Goal: Task Accomplishment & Management: Manage account settings

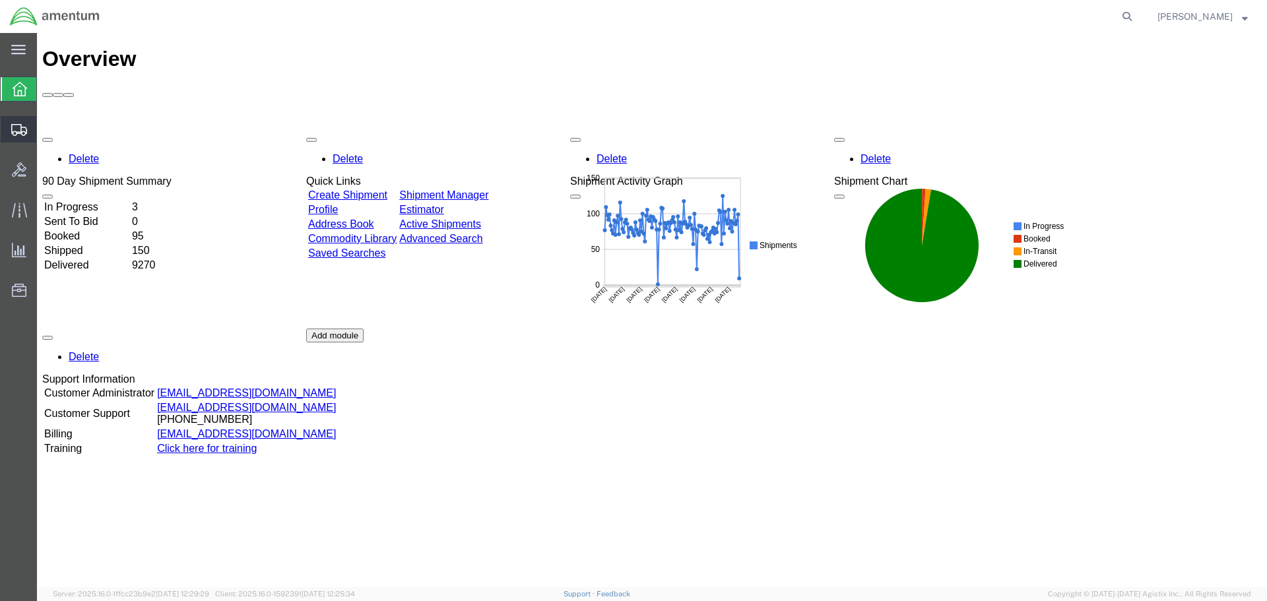
click at [0, 0] on span "Create Shipment" at bounding box center [0, 0] width 0 height 0
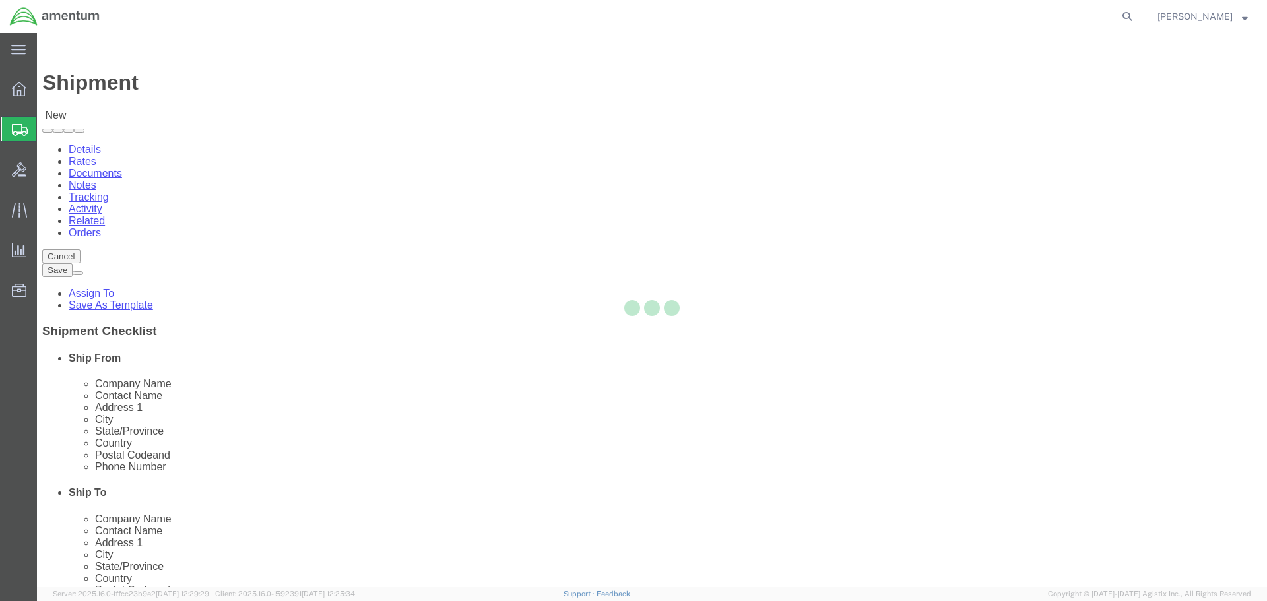
select select
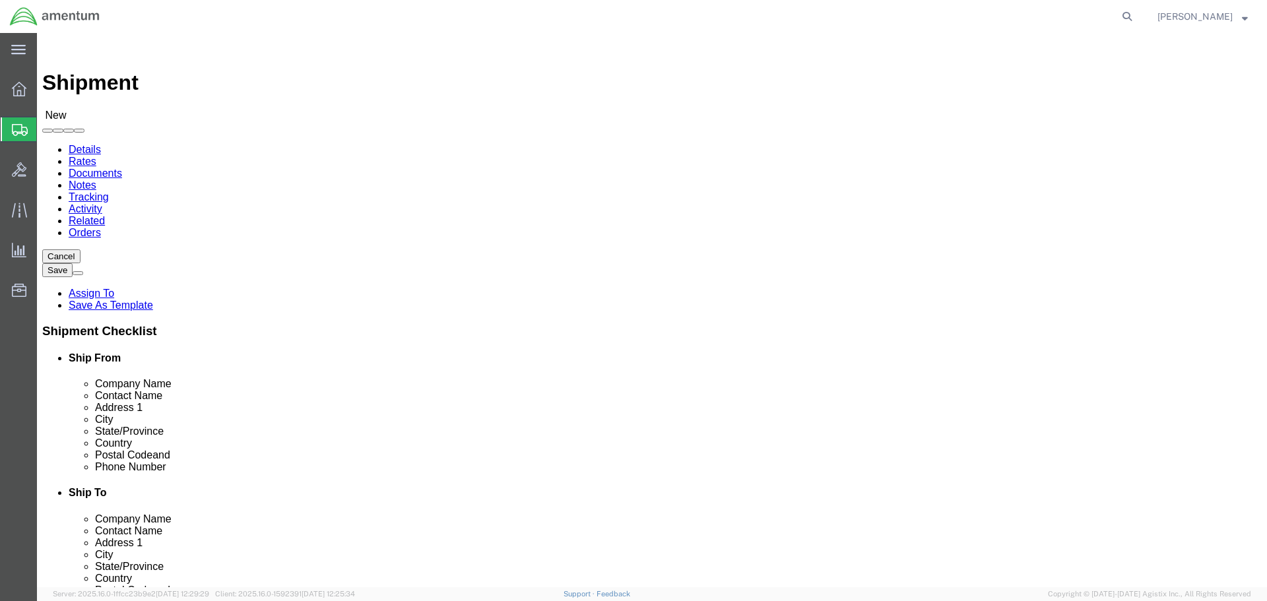
select select "MYPROFILE"
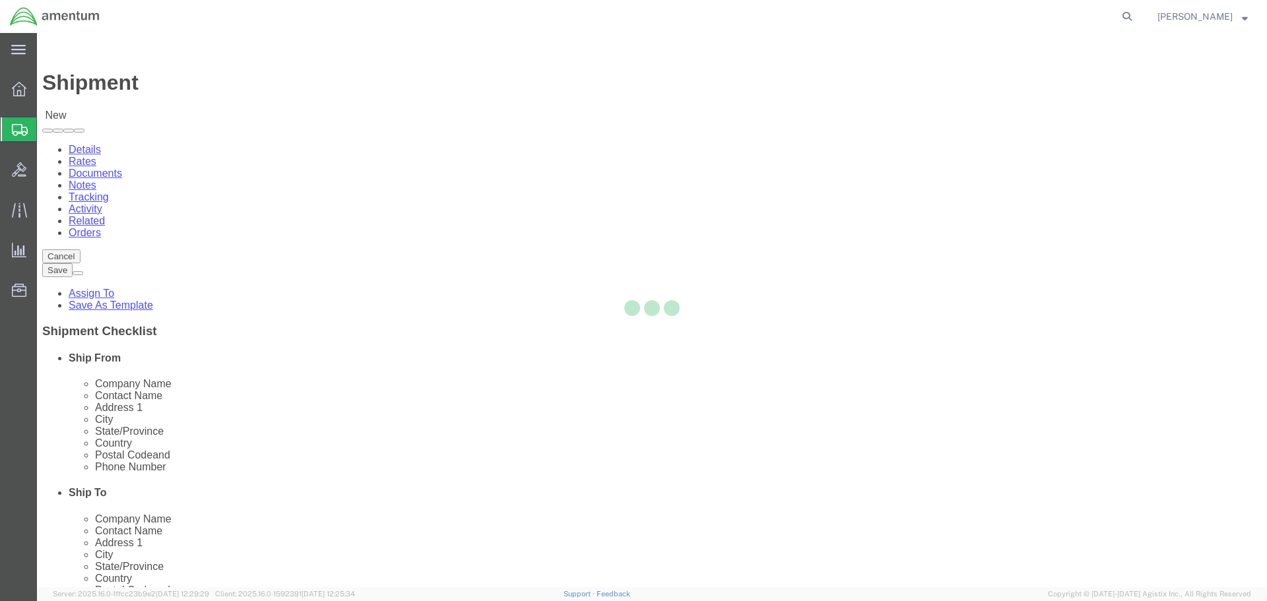
select select "CA"
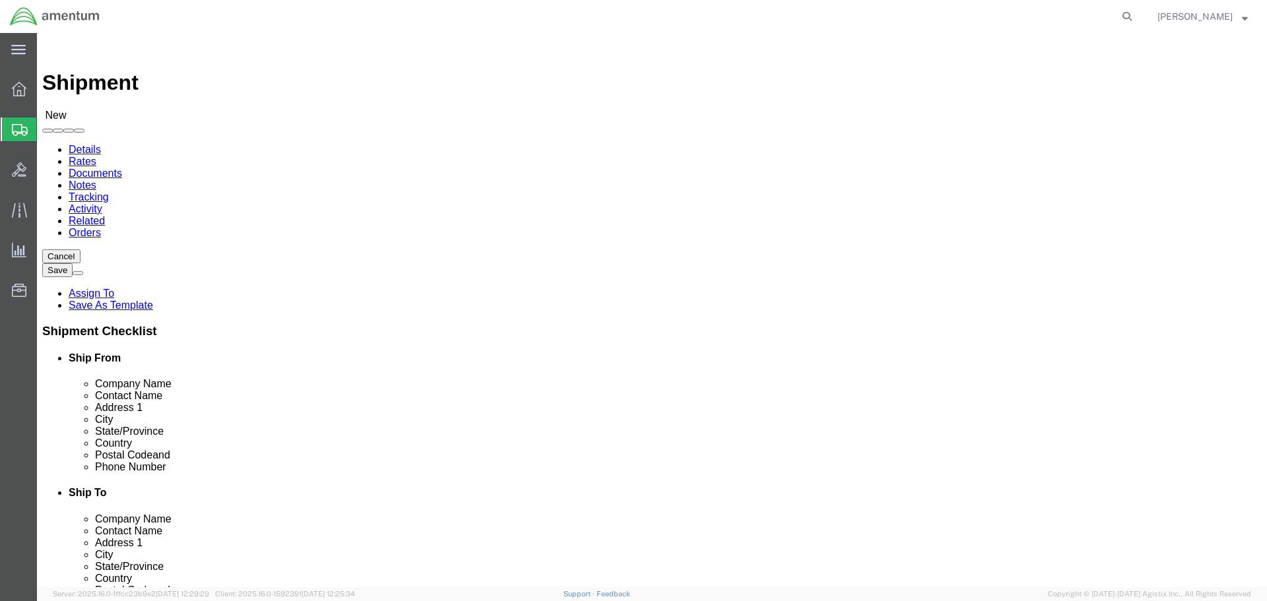
type input "ser"
select select "49917"
select select "FL"
click input "text"
type input "[PERSON_NAME]"
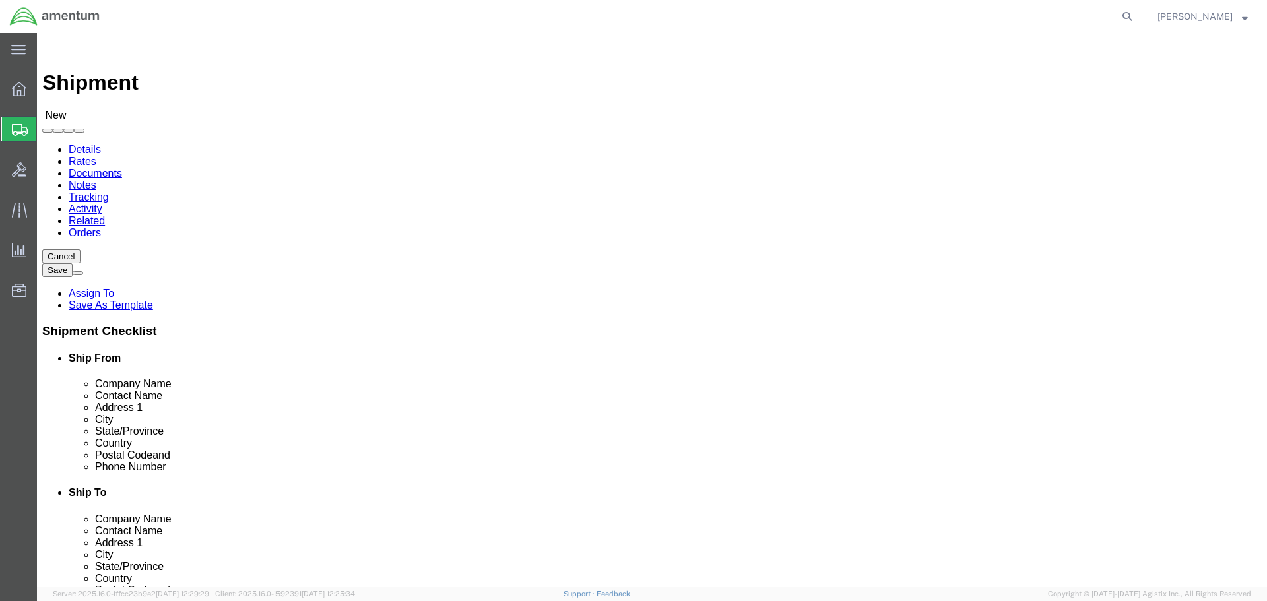
select select
select select "FL"
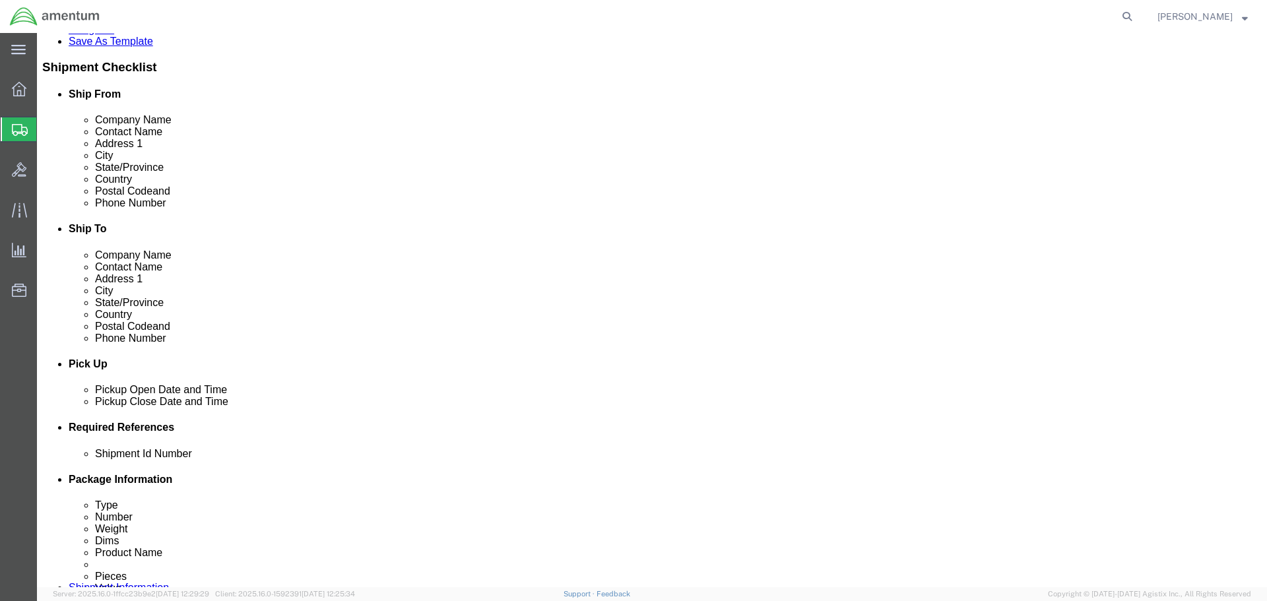
type input "[PERSON_NAME]"
click div "[DATE] 9:00 AM"
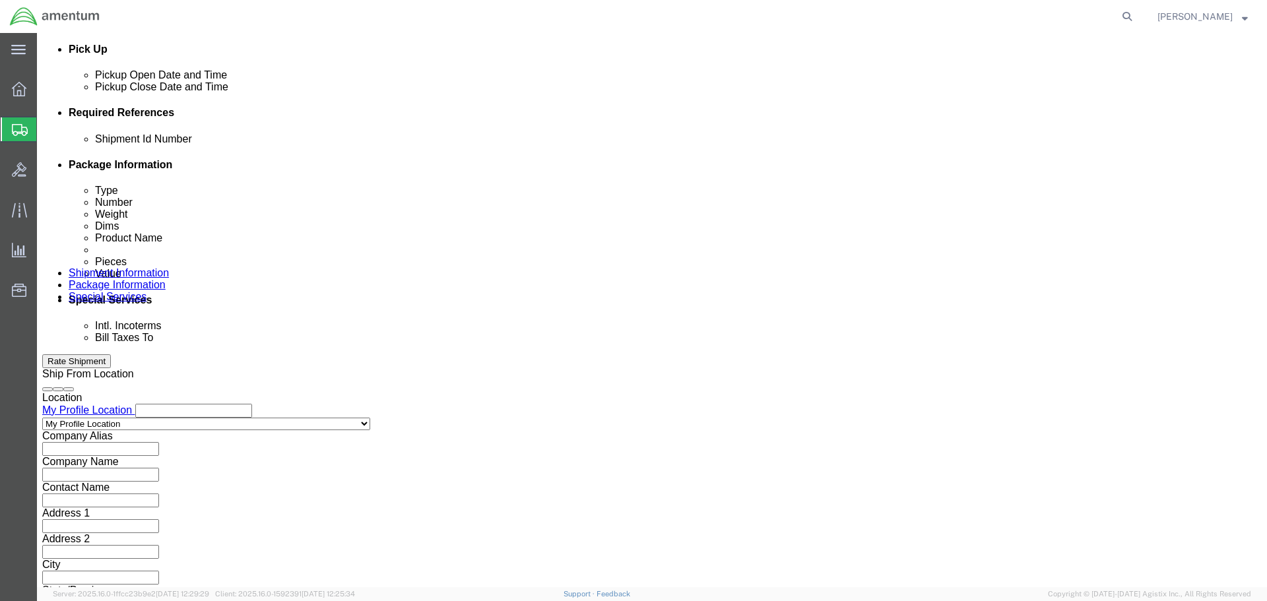
click button "Apply"
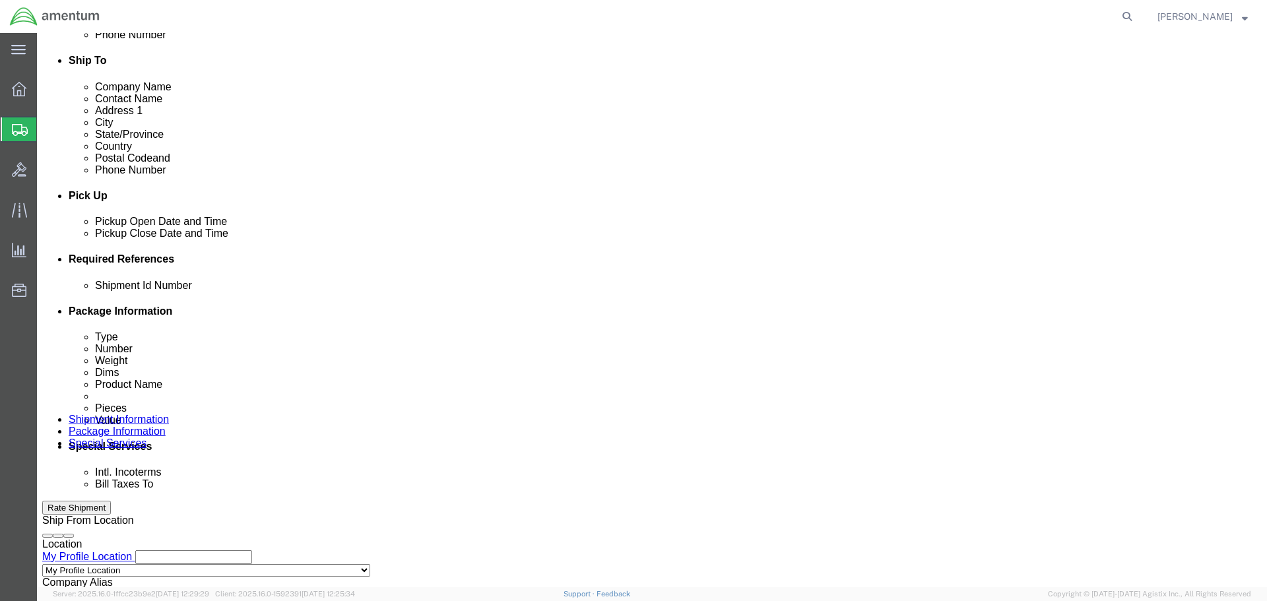
scroll to position [381, 0]
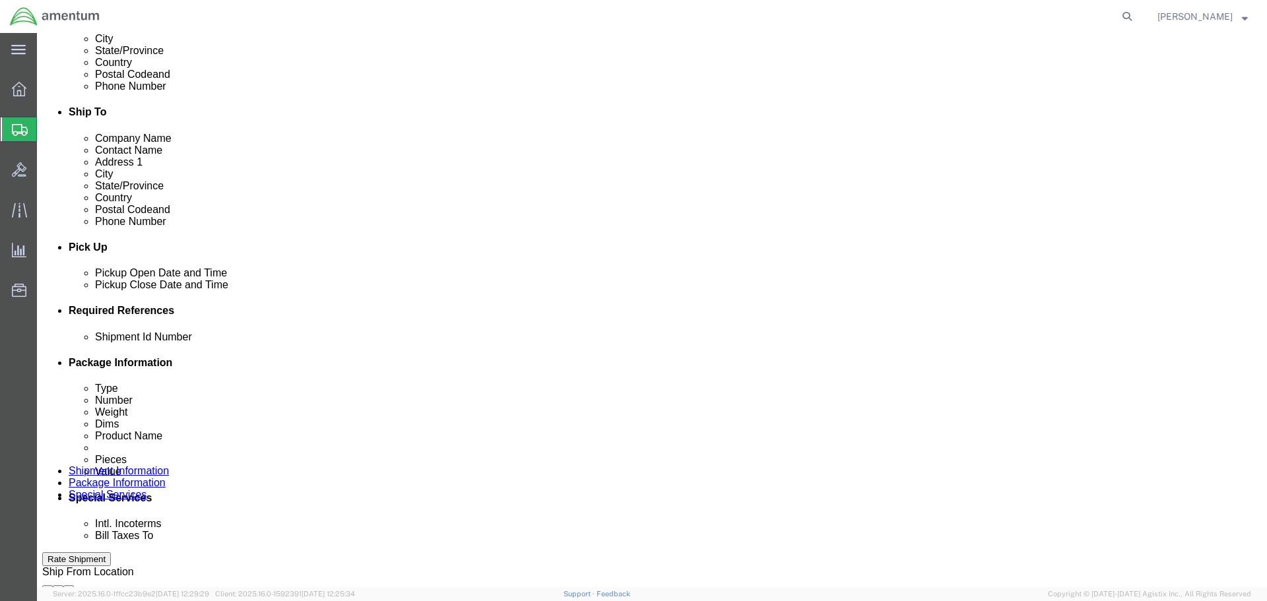
click div "[DATE] 10:00 AM"
type input "2:30 PM"
click button "Apply"
click button "Add reference"
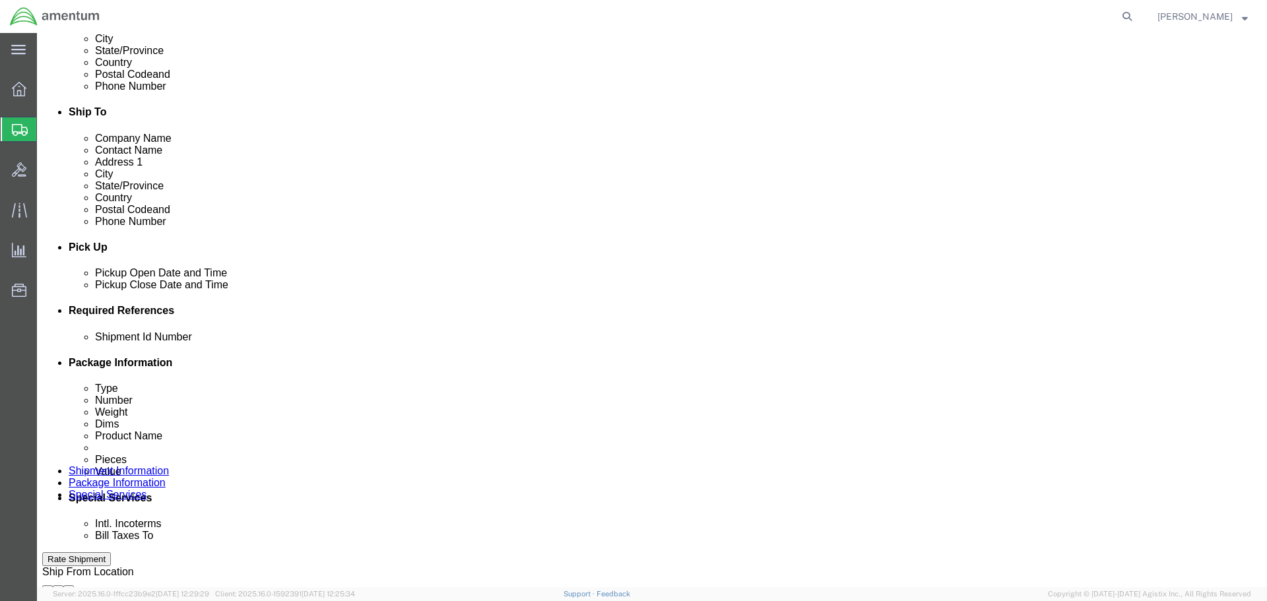
click button "Add reference"
click input "text"
type input "94382"
select select "PROJNUM"
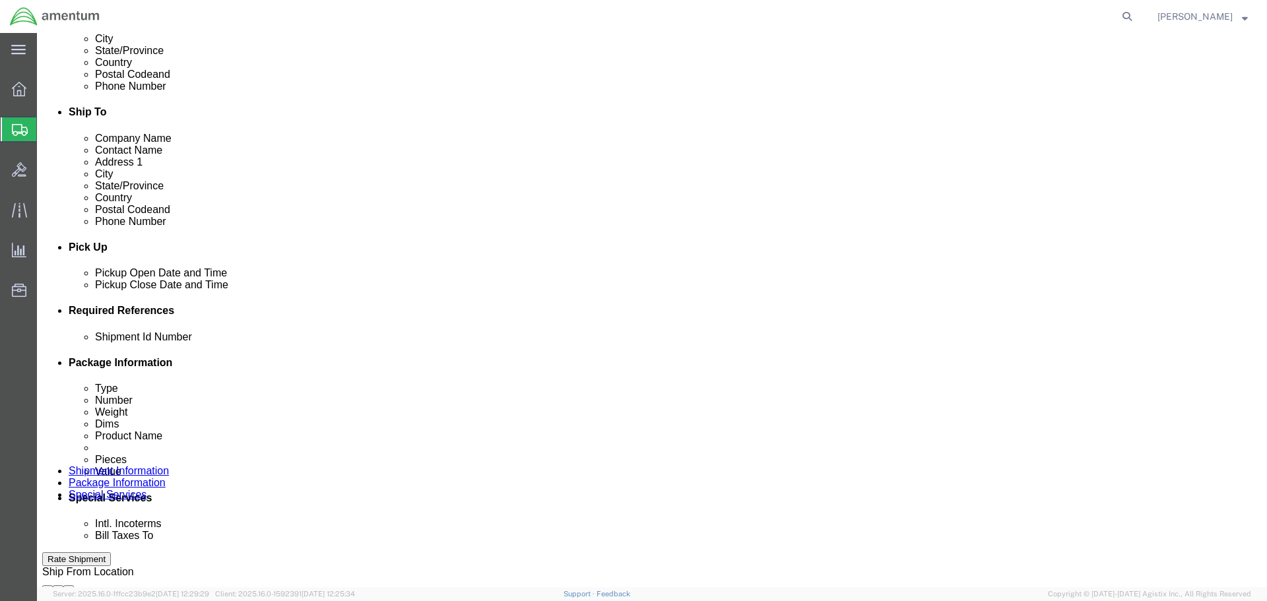
type input "6118.03.03.2219.000.SDC.0000"
select select "DEPT"
type input "CBP"
select select "CUSTREF"
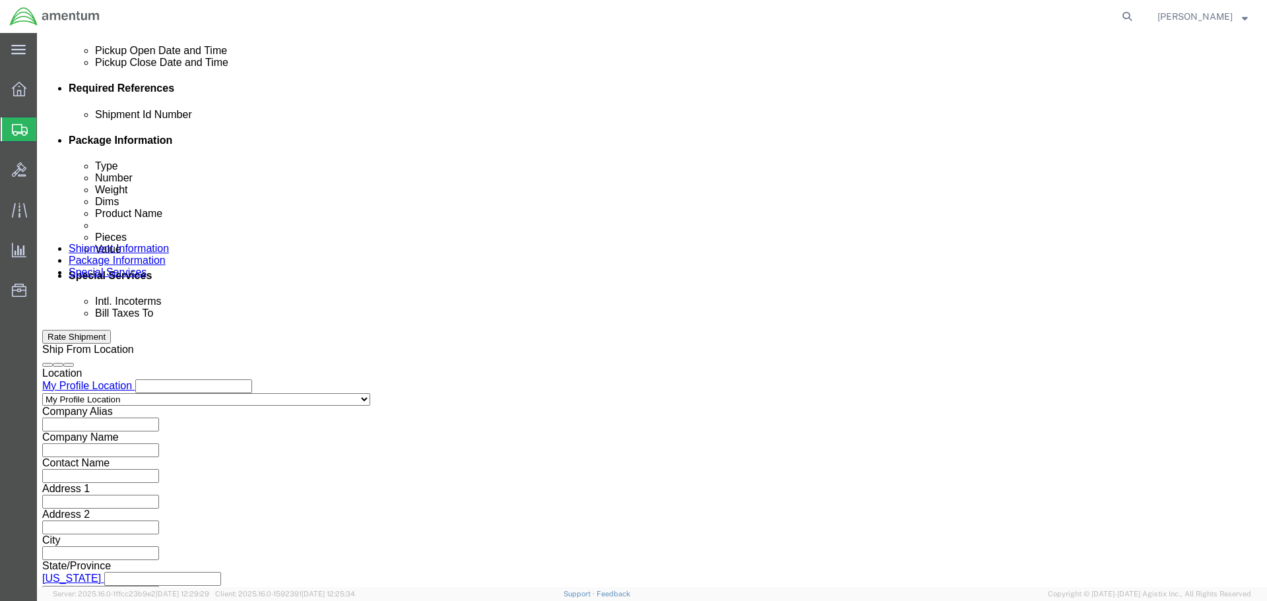
scroll to position [604, 0]
type input "324077 // IR01526"
click button "Continue"
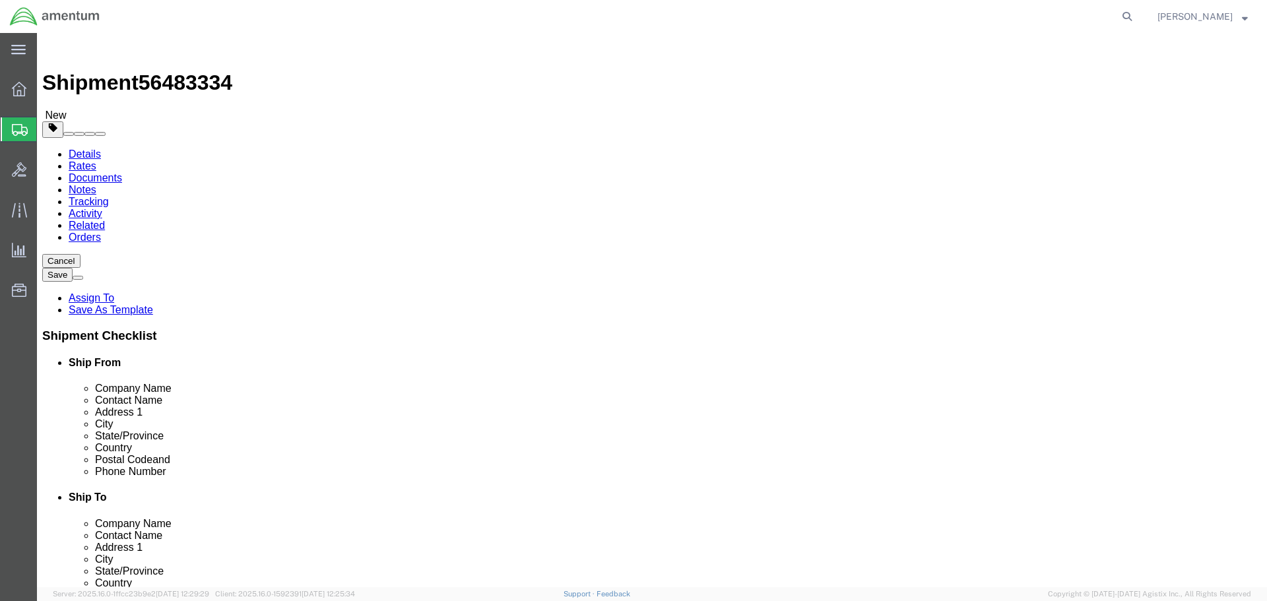
click select "Select BCK Boxes Bale(s) Basket(s) Bolt(s) Bottle(s) Buckets Bulk Bundle(s) Can…"
select select "PSNS"
click select "Select BCK Boxes Bale(s) Basket(s) Bolt(s) Bottle(s) Buckets Bulk Bundle(s) Can…"
click input "text"
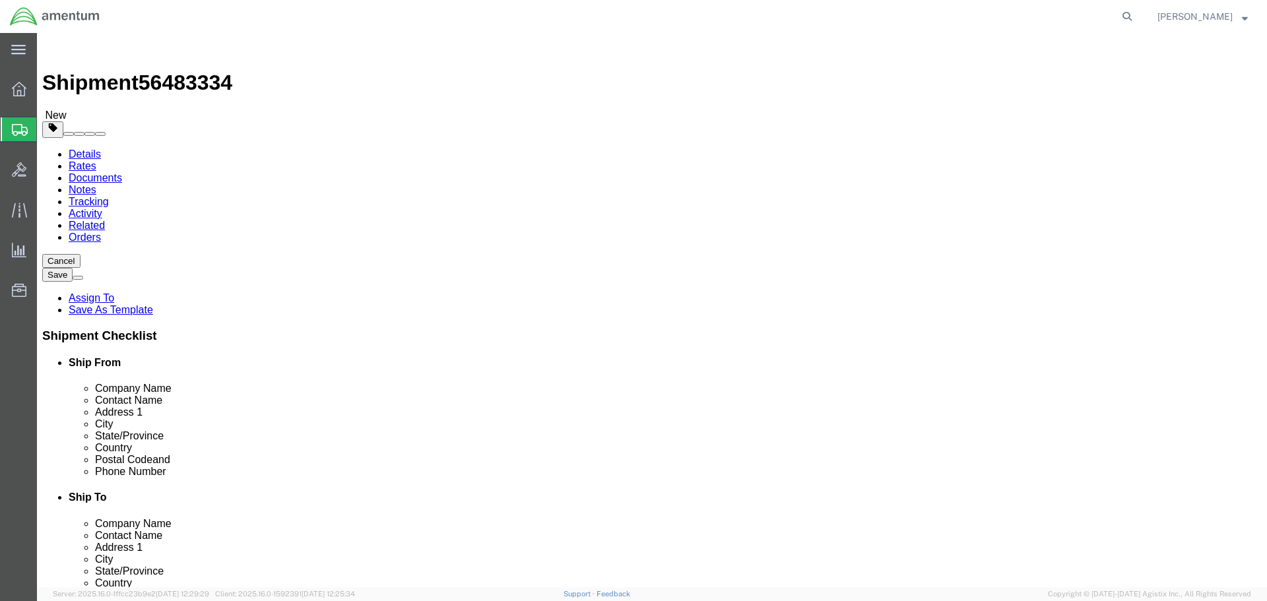
type input "36"
type input "58"
type input "300"
click link "Add Content"
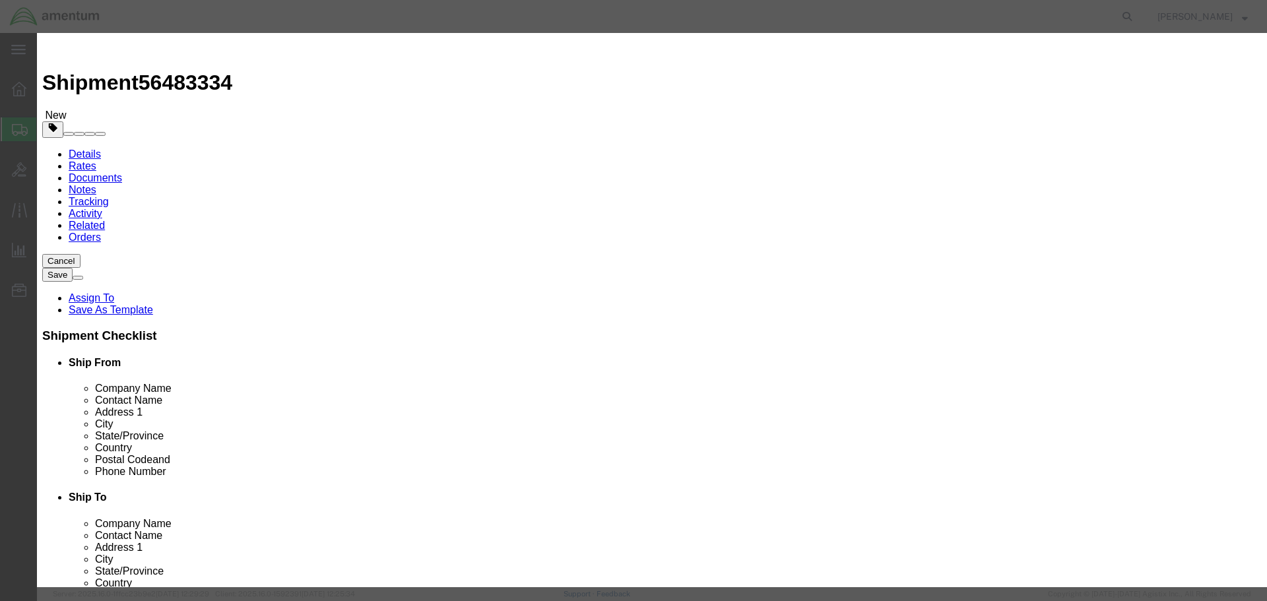
click select "Select 50 55 60 65 70 85 92.5 100 125 175 250 300 400"
select select "175"
click select "Select 50 55 60 65 70 85 92.5 100 125 175 250 300 400"
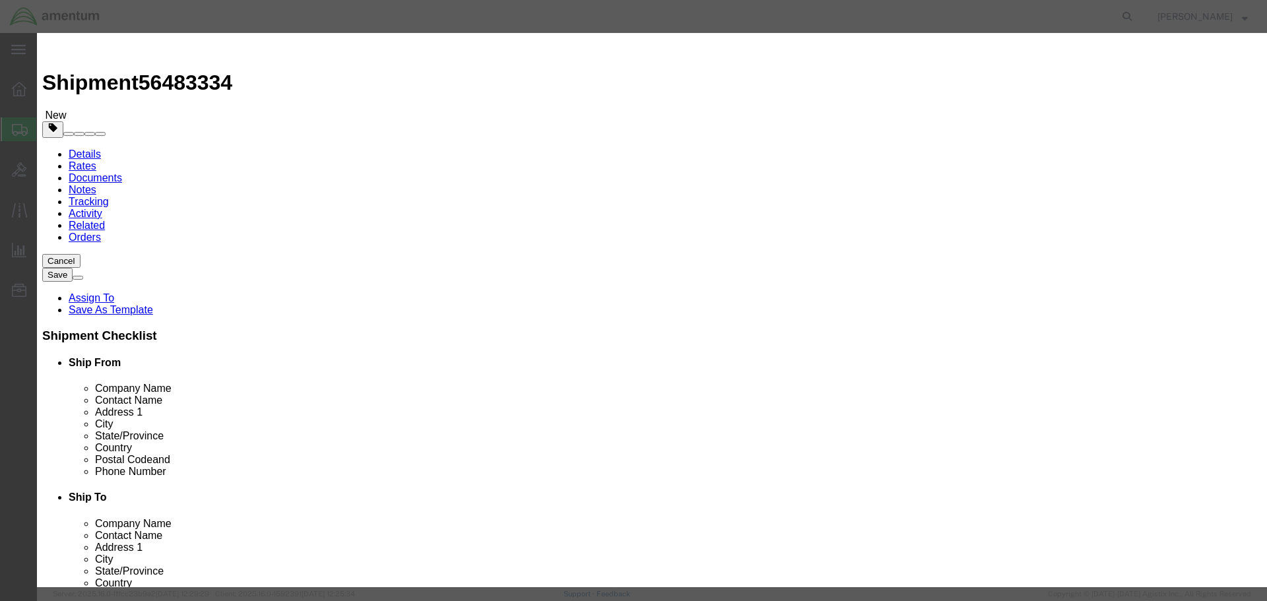
click input "text"
type input "380HD"
click td "Name: Flir Systems 380HD"
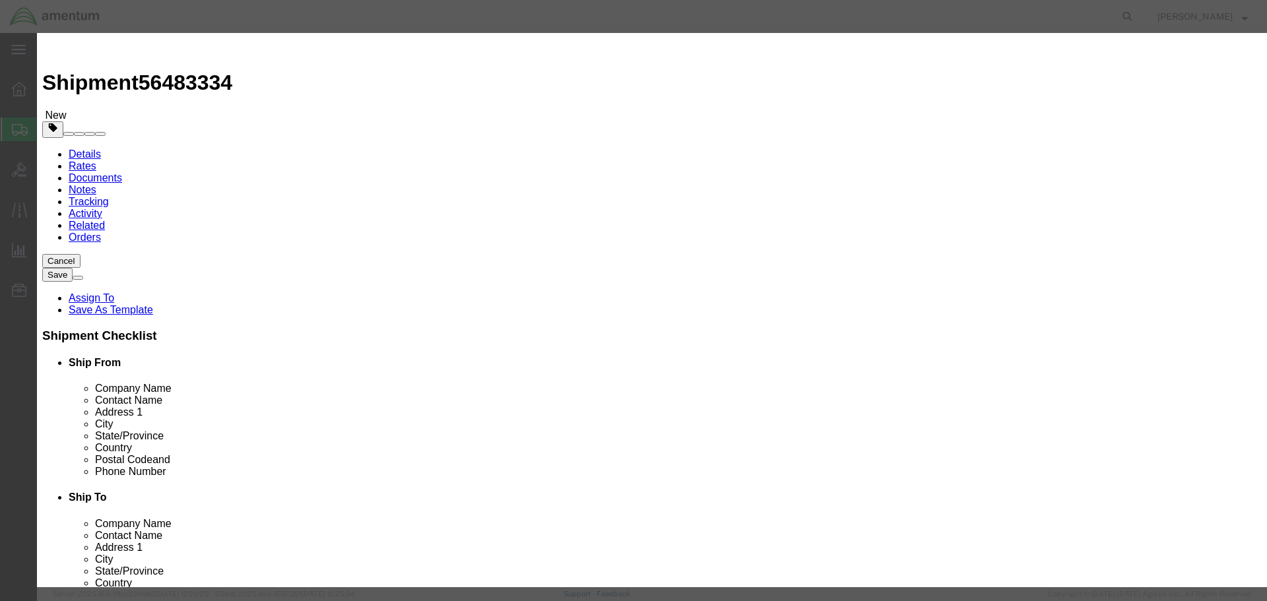
select select "USD"
select select
type input "Flir Systems 380HD"
type input "380HD"
type input "Flir Systems 380HD"
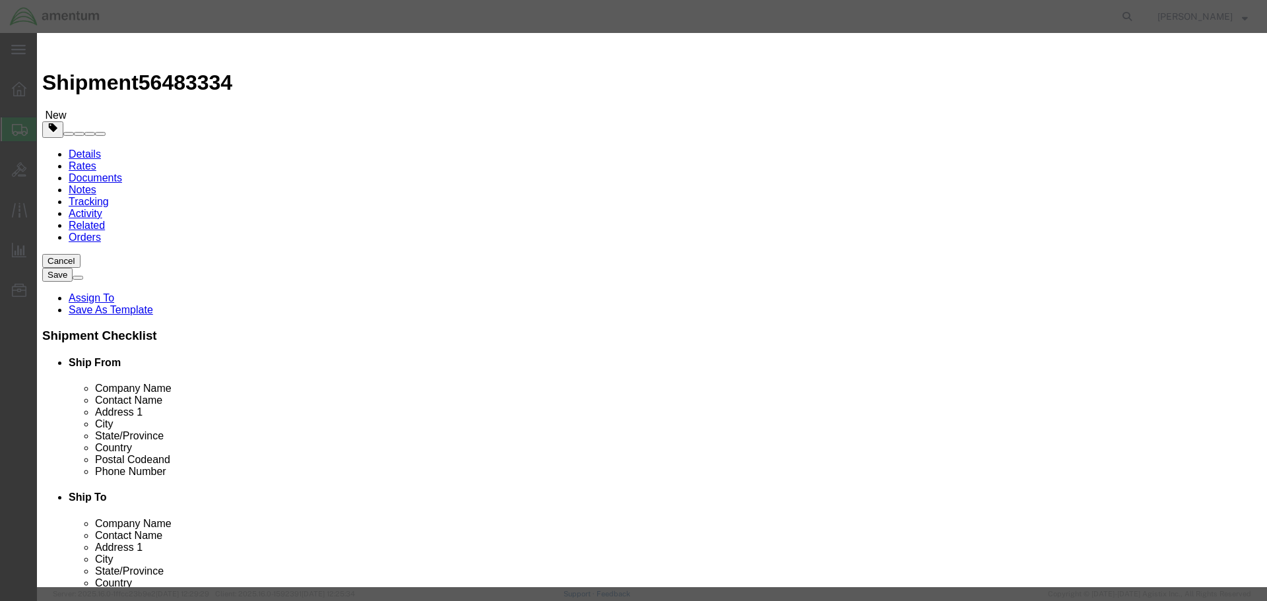
click input "text"
type input "2"
type input "2400"
select select "175"
type input "IR01526"
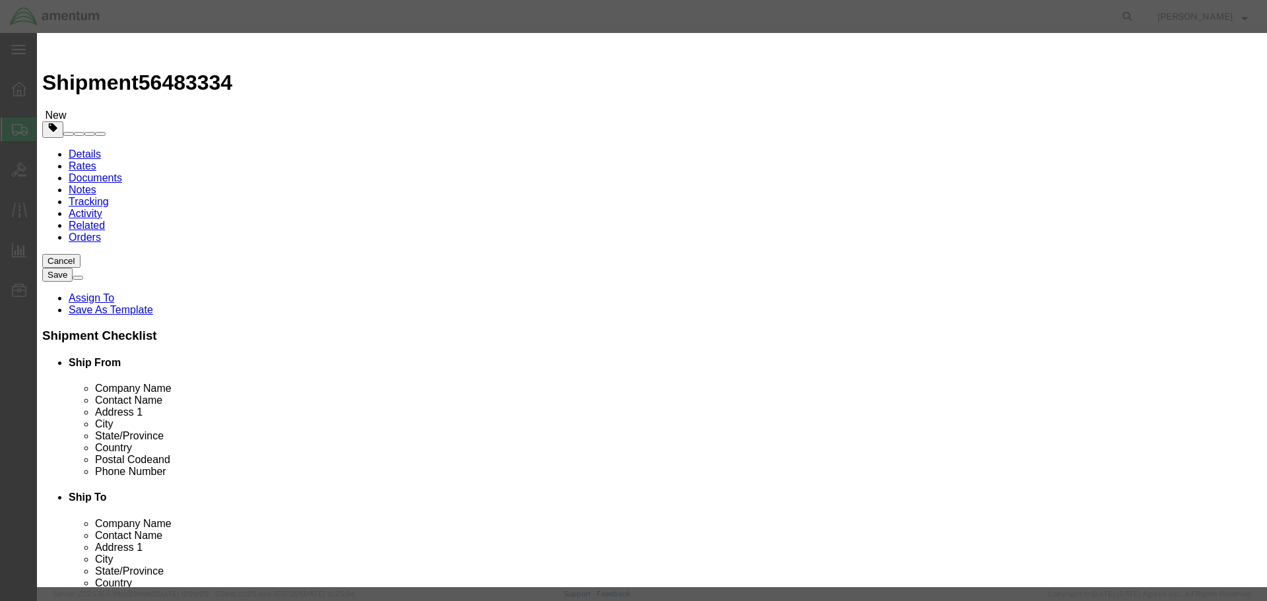
click button "Save & Close"
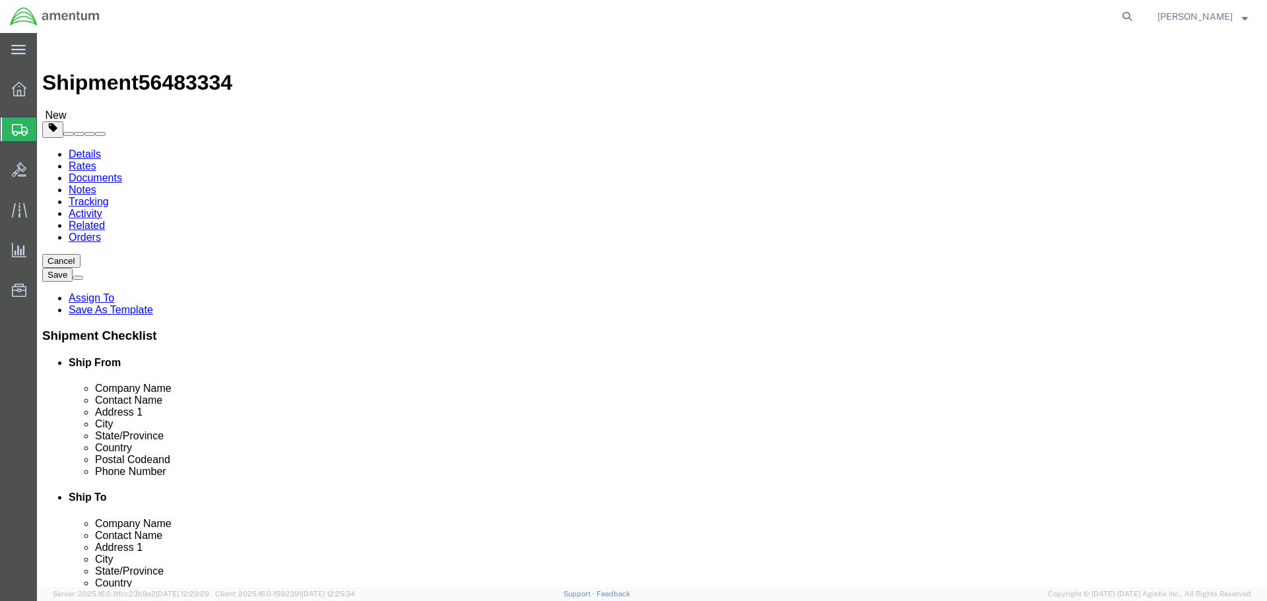
click button "Continue"
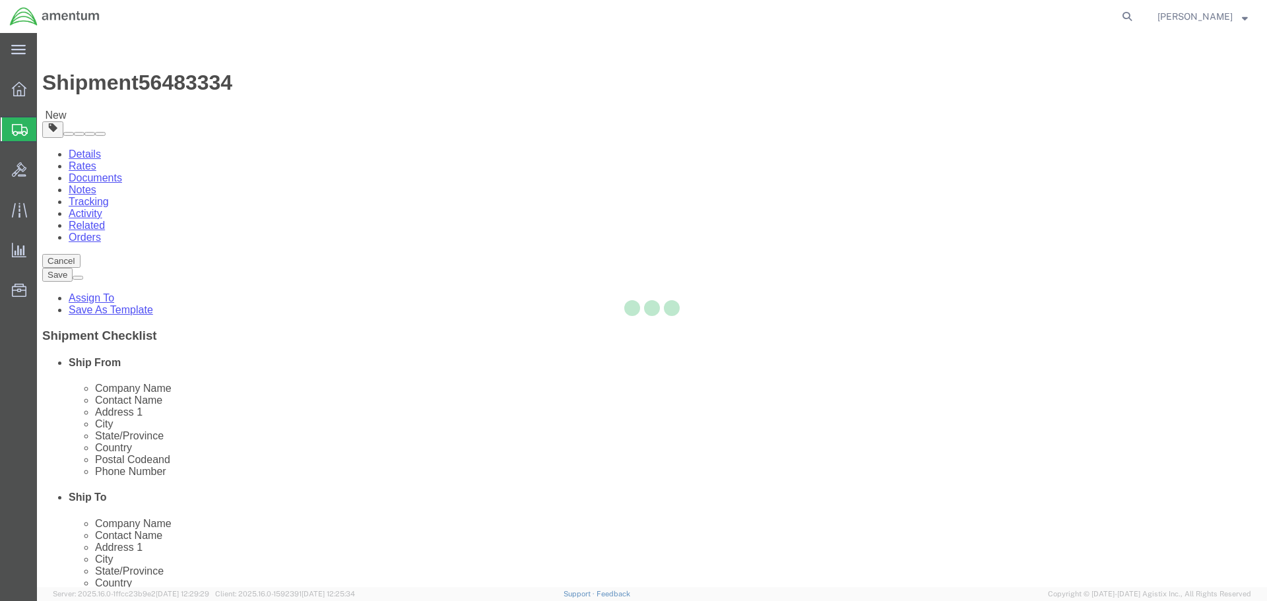
select select
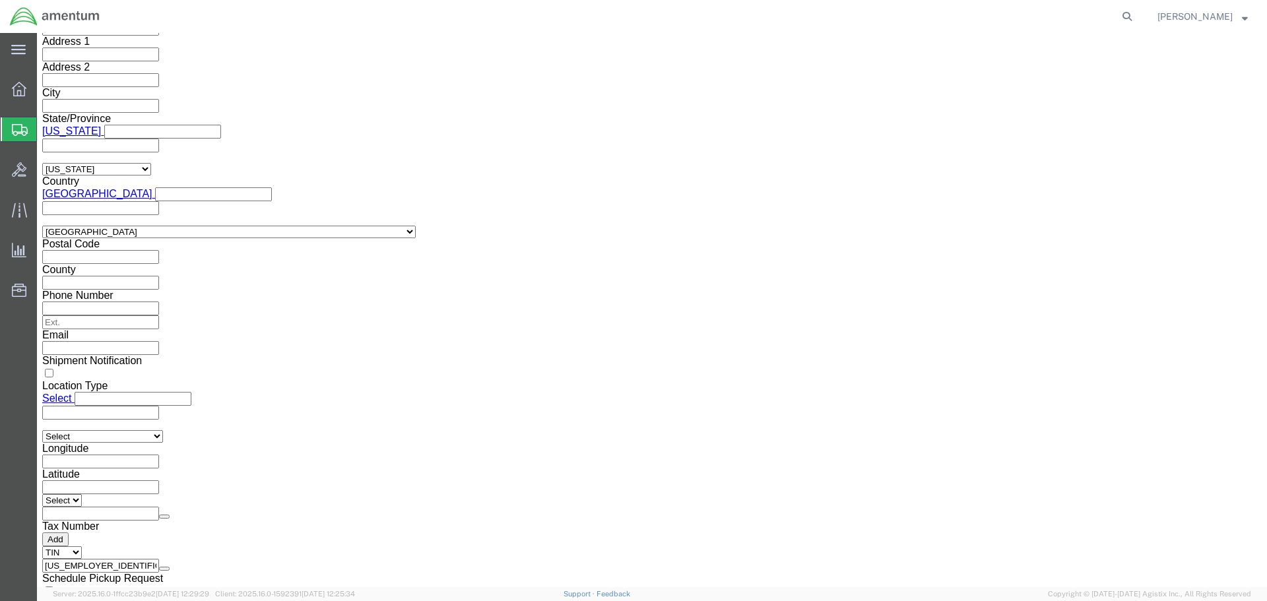
scroll to position [924, 0]
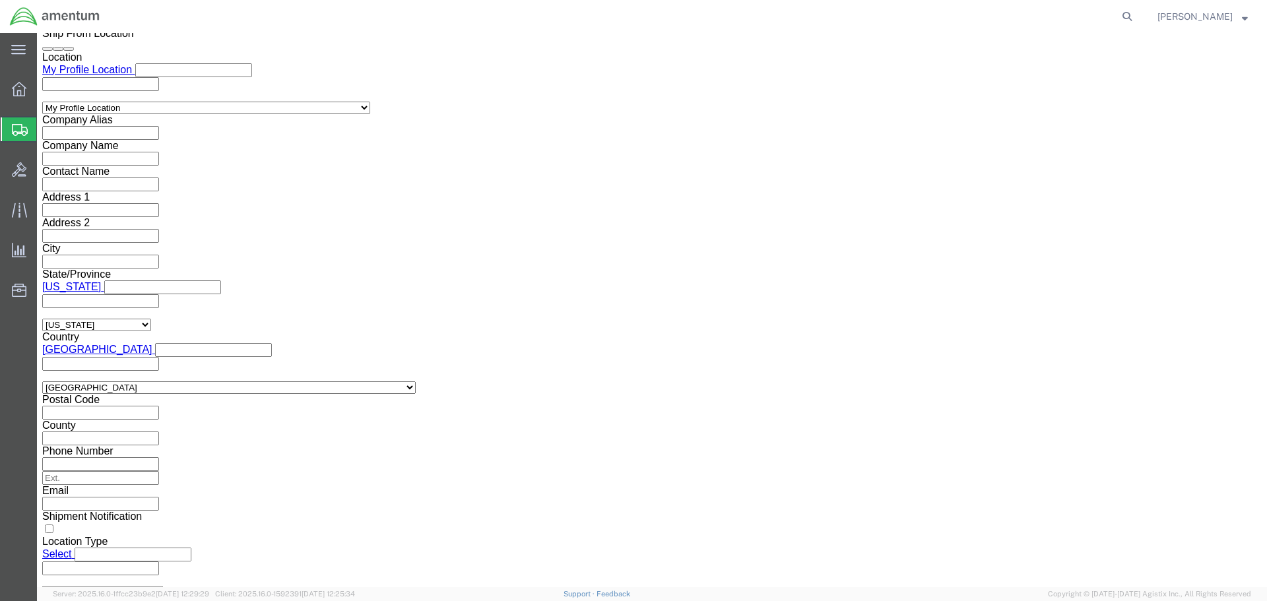
click input "text"
type input "[PERSON_NAME][EMAIL_ADDRESS][PERSON_NAME][DOMAIN_NAME]"
drag, startPoint x: 426, startPoint y: 160, endPoint x: 435, endPoint y: 171, distance: 15.0
click div "To [PERSON_NAME][EMAIL_ADDRESS][PERSON_NAME][DOMAIN_NAME] (new) [PERSON_NAME][E…"
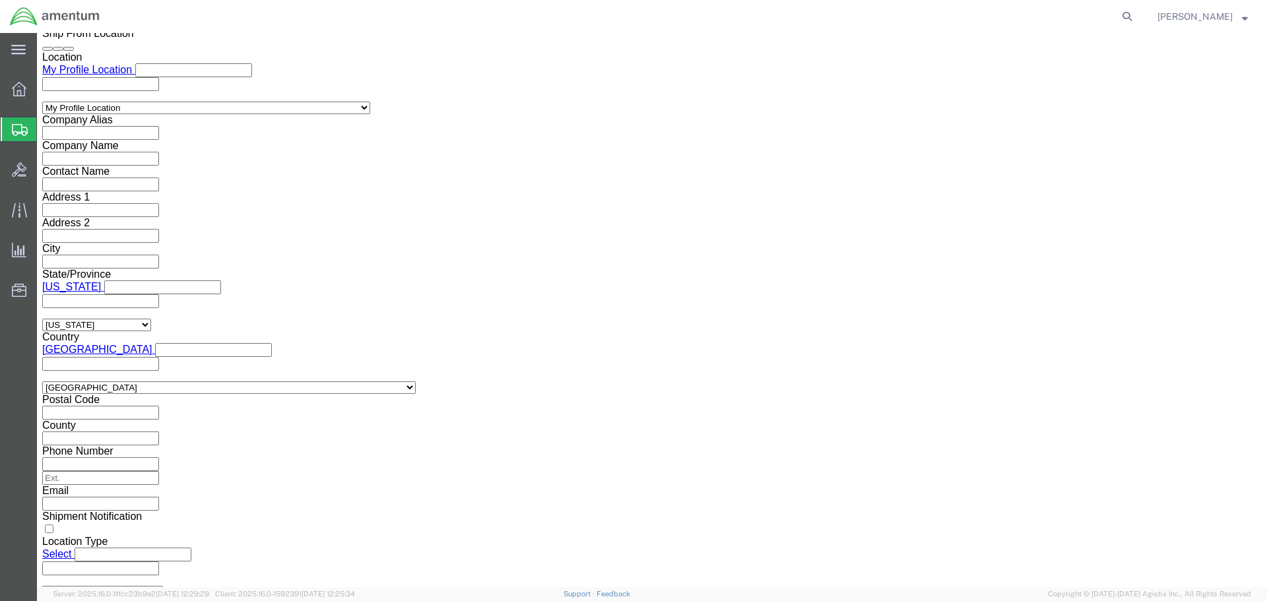
click input "text"
paste input "[PERSON_NAME][EMAIL_ADDRESS][PERSON_NAME][DOMAIN_NAME]"
type input "[PERSON_NAME][EMAIL_ADDRESS][PERSON_NAME][DOMAIN_NAME]"
type input "[PERSON_NAME][EMAIL_ADDRESS][PERSON_NAME][DOMAIN_NAME],[PERSON_NAME][DOMAIN_NAM…"
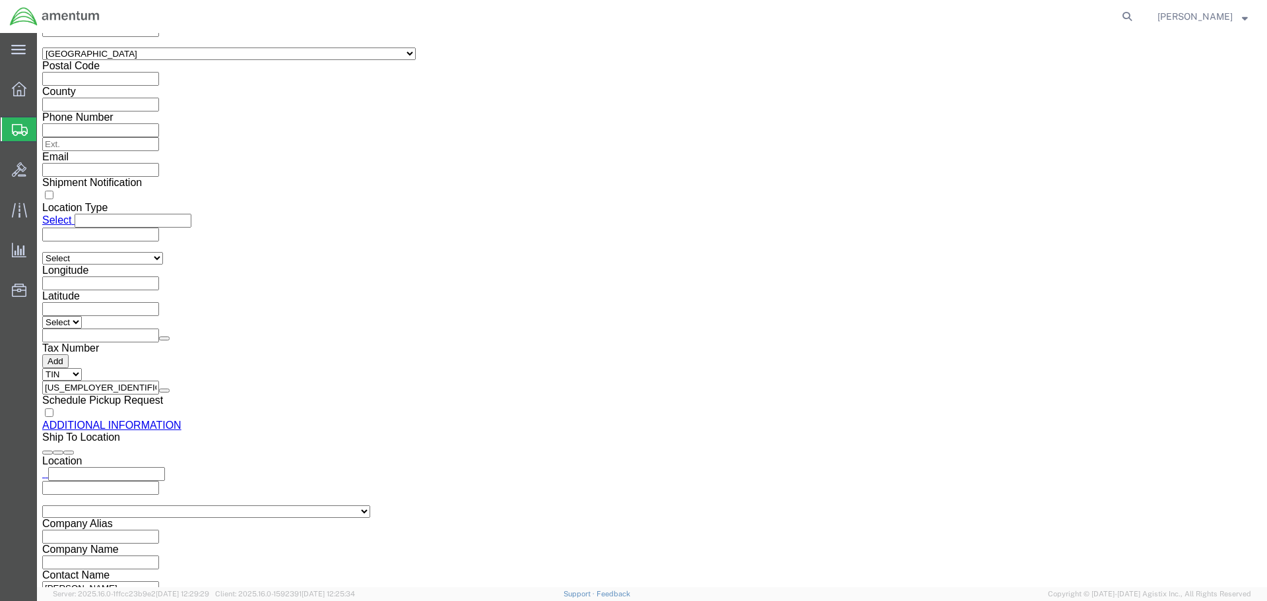
scroll to position [1579, 0]
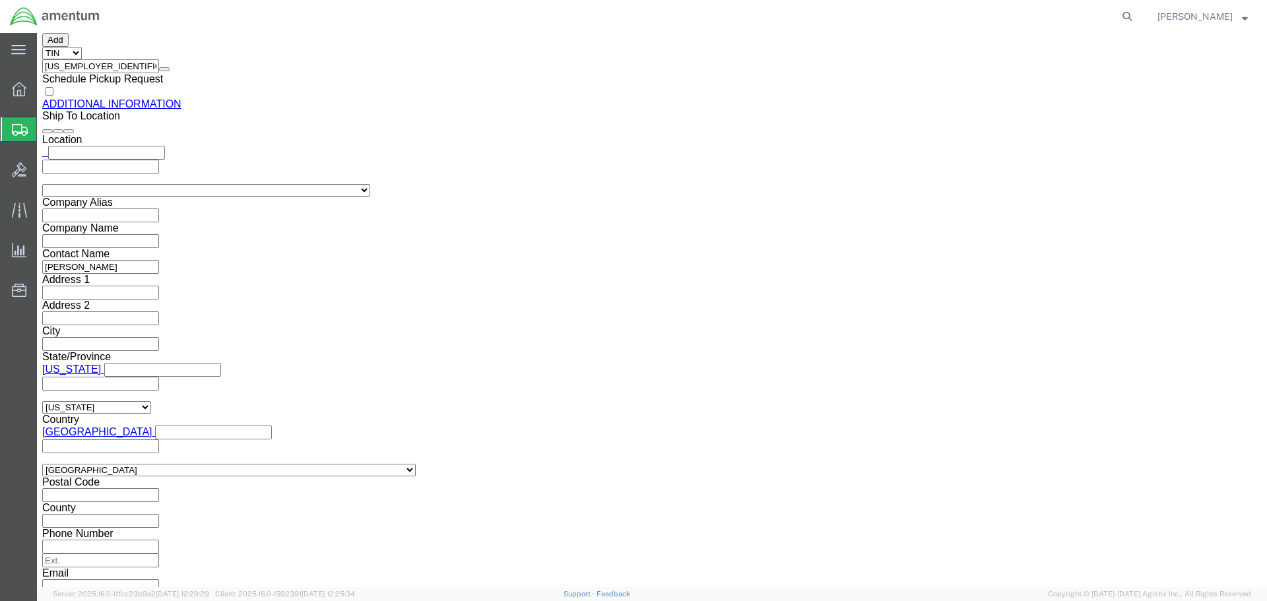
click button "Rate Shipment"
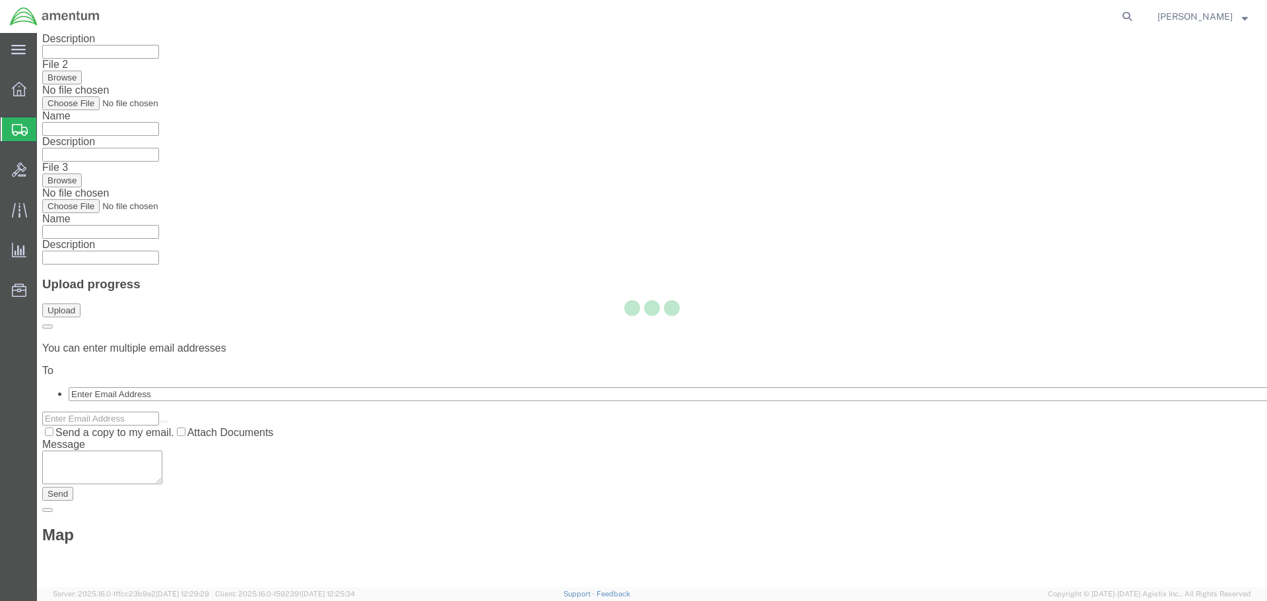
scroll to position [0, 0]
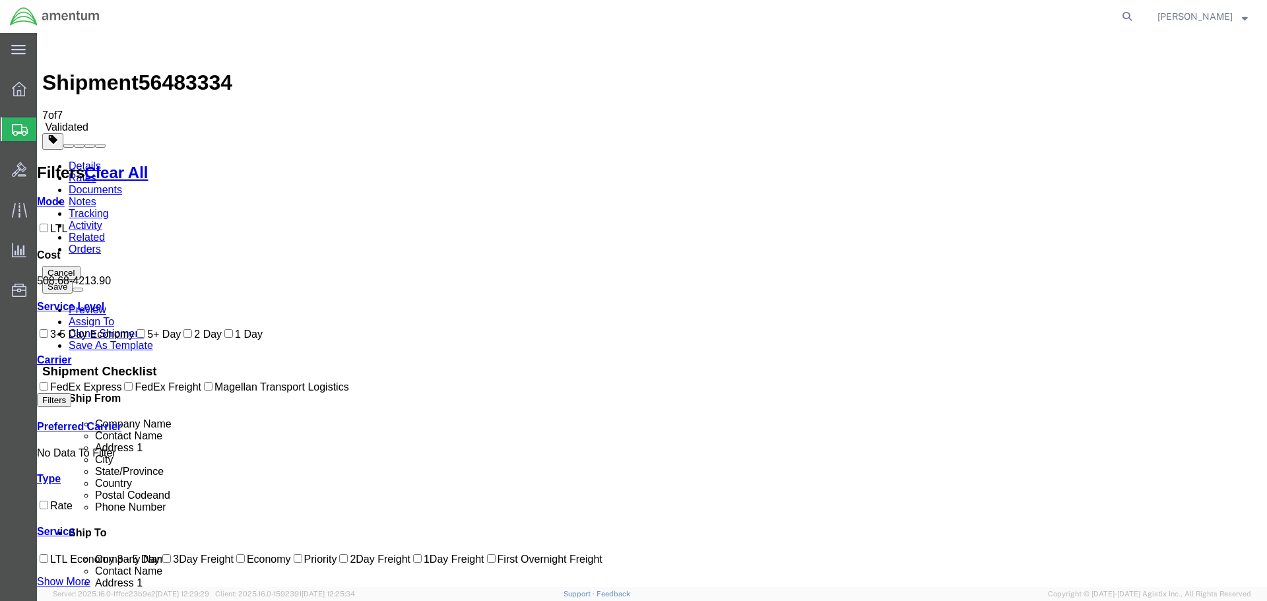
click at [121, 393] on label "FedEx Freight" at bounding box center [160, 386] width 79 height 11
click at [124, 391] on input "FedEx Freight" at bounding box center [128, 386] width 9 height 9
checkbox input "true"
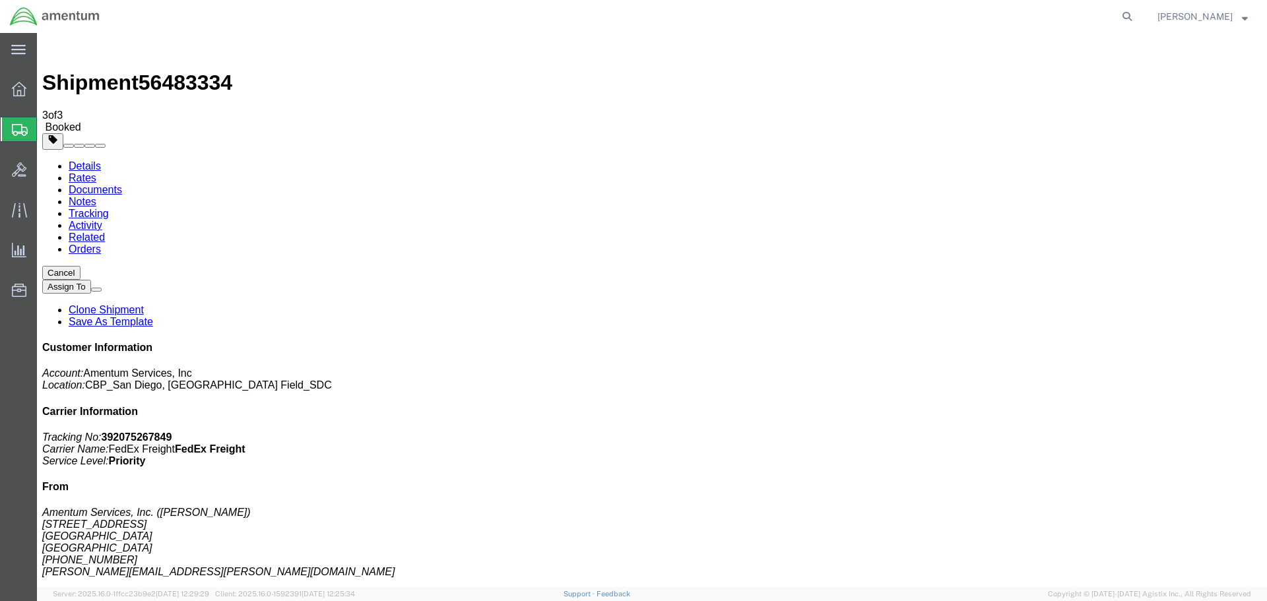
click at [172, 431] on b "392075267849" at bounding box center [137, 436] width 71 height 11
copy b "392075267849"
click at [1127, 431] on p "Tracking No: 392075267849 Carrier Name: FedEx Freight FedEx Freight Service Lev…" at bounding box center [651, 449] width 1219 height 36
drag, startPoint x: 1123, startPoint y: 231, endPoint x: 1027, endPoint y: 181, distance: 108.3
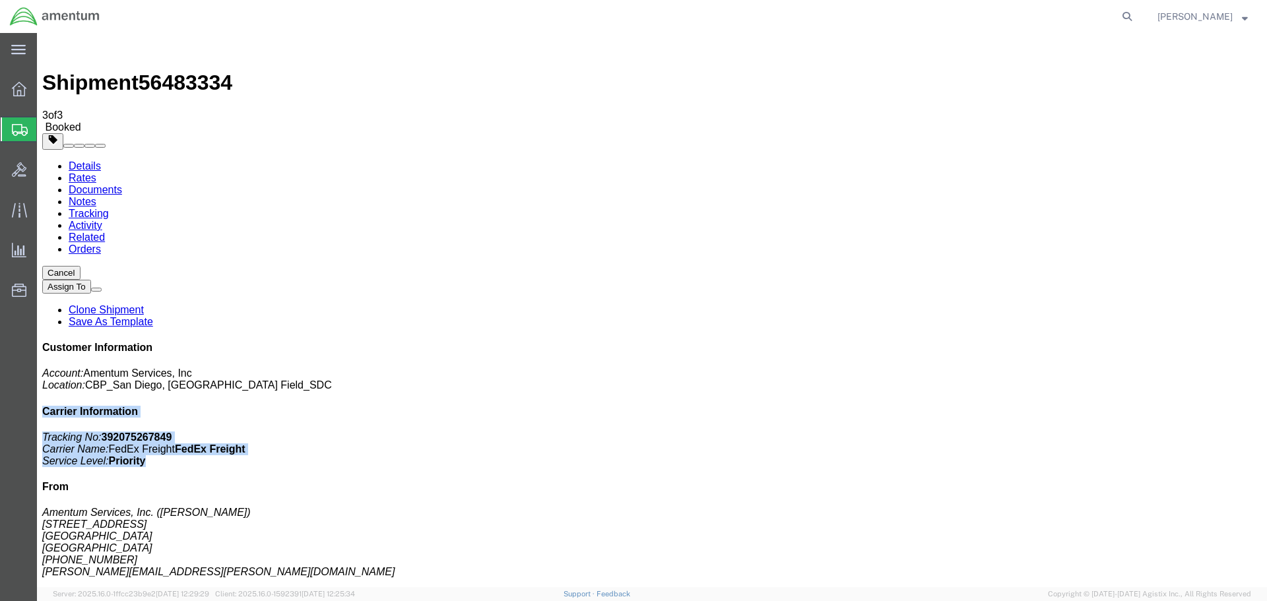
click at [1027, 342] on div "Customer Information Account: Amentum Services, Inc Location: [GEOGRAPHIC_DATA]…" at bounding box center [651, 577] width 1219 height 470
copy div "Carrier Information Tracking No: 392075267849 Carrier Name: FedEx Freight FedEx…"
click at [82, 160] on link "Details" at bounding box center [85, 165] width 32 height 11
click link "Schedule pickup request"
drag, startPoint x: 691, startPoint y: 161, endPoint x: 485, endPoint y: 119, distance: 210.6
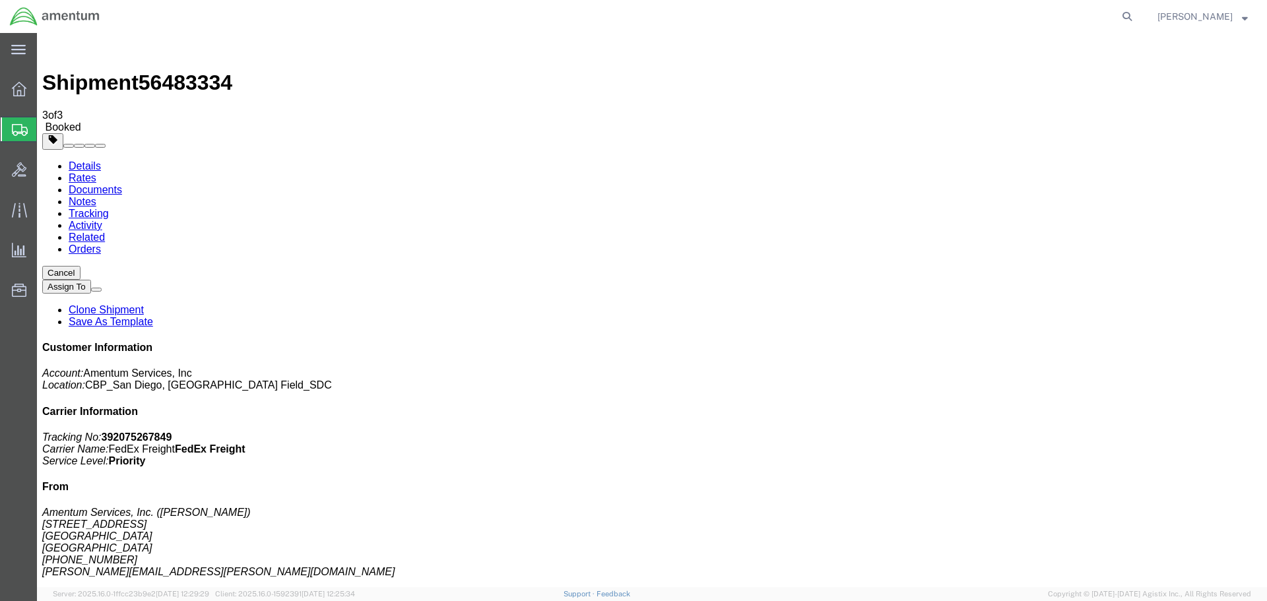
click div "Pickup & Delivery Dates [DATE] 09:00 - [DATE] 14:30 Pickup request number : 202…"
copy div "Pickup & Delivery Dates [DATE] 09:00 - [DATE] 14:30 Pickup request number : 202…"
click div "Leg 1 - Less than Truckload"
click at [0, 0] on span "Create Shipment" at bounding box center [0, 0] width 0 height 0
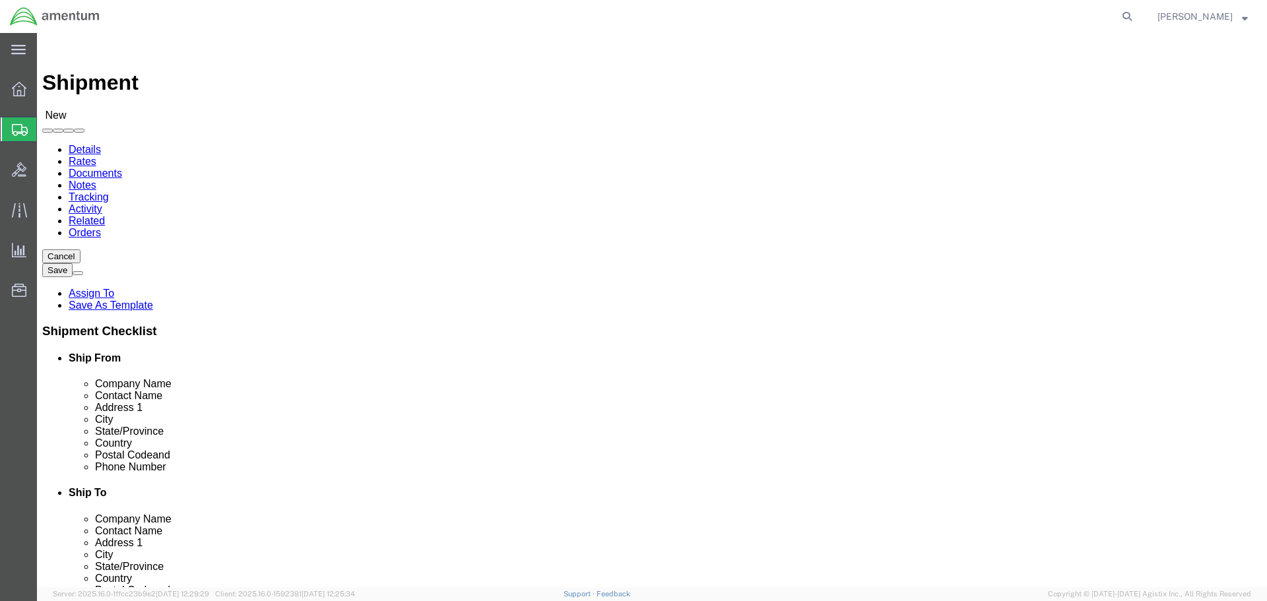
select select "MYPROFILE"
select select "CA"
click input "text"
type input "[PERSON_NAME]"
select select "FL"
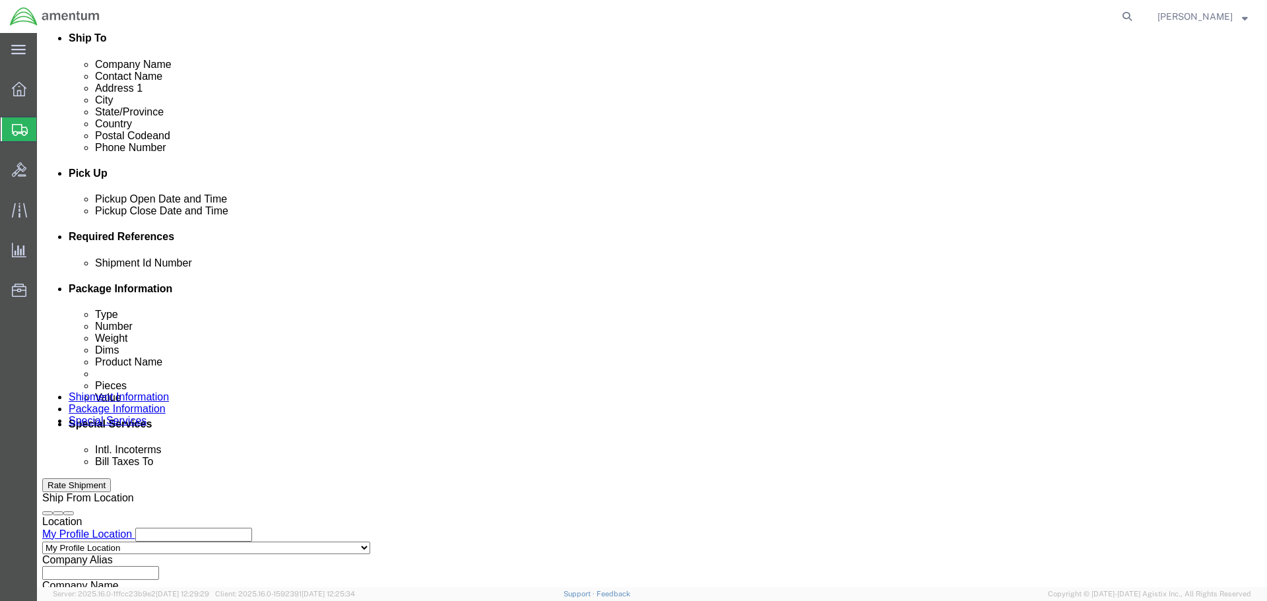
scroll to position [462, 0]
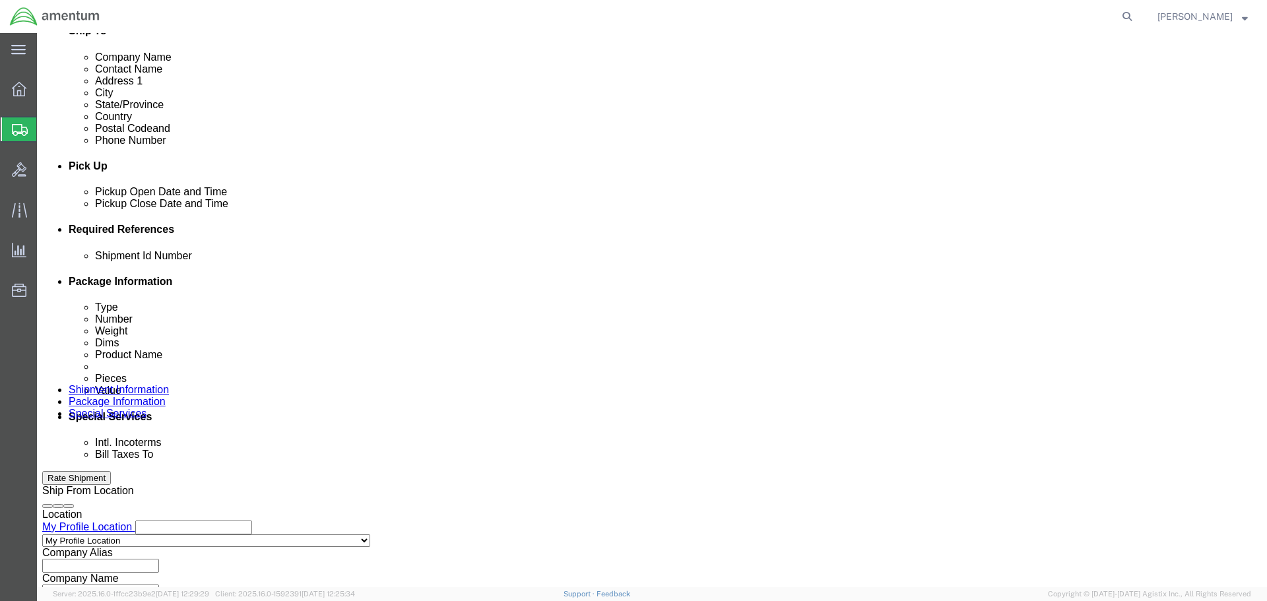
type input "[PERSON_NAME]"
click div "[DATE] 10:00 AM"
type input "12:00 PM"
click button "Apply"
click div "[DATE] 1:00 PM"
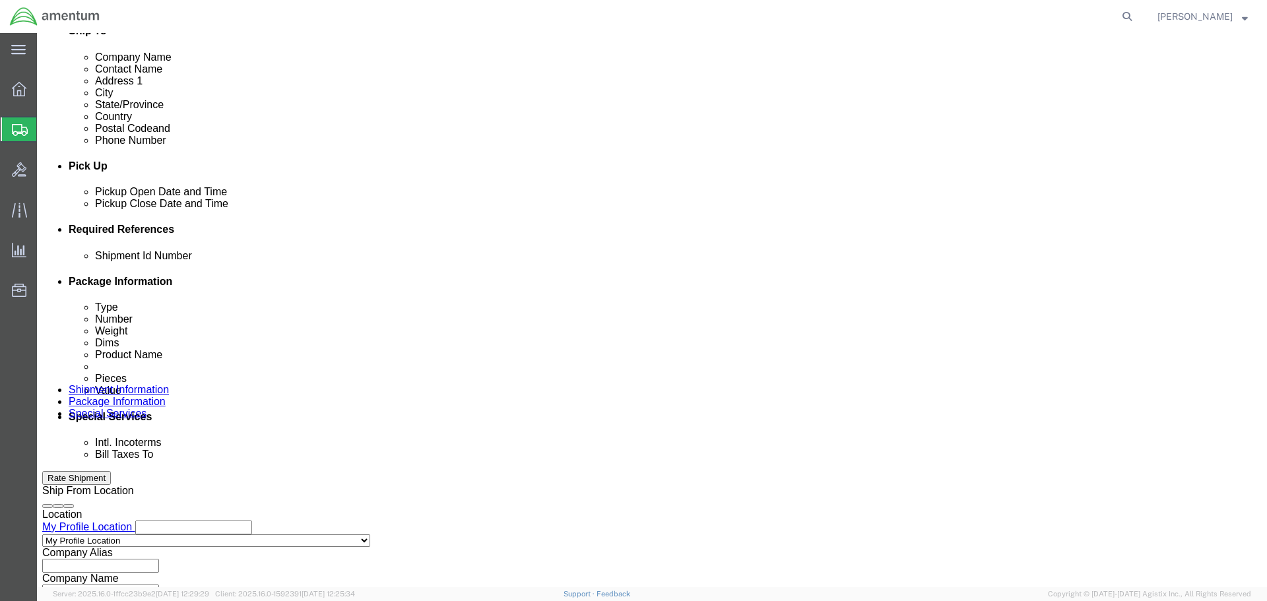
type input "3:00 PM"
click button "Apply"
click button "Add reference"
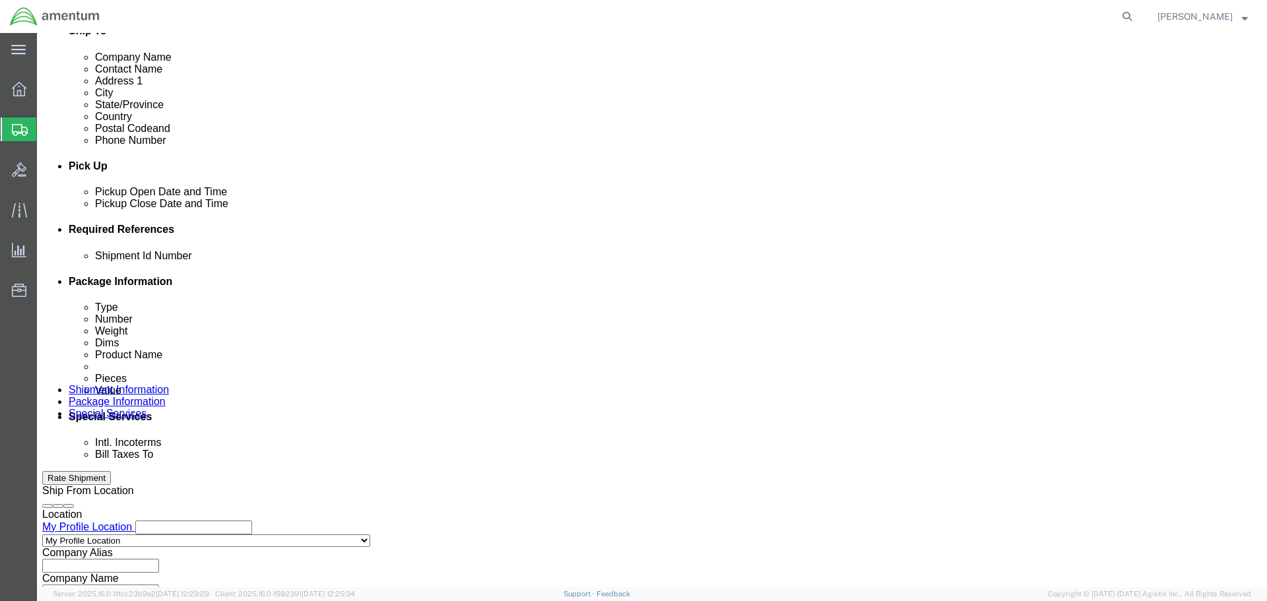
click input "text"
type input "94386"
select select "PROJNUM"
type input "6118.03.03.2219.000.SDC.0000"
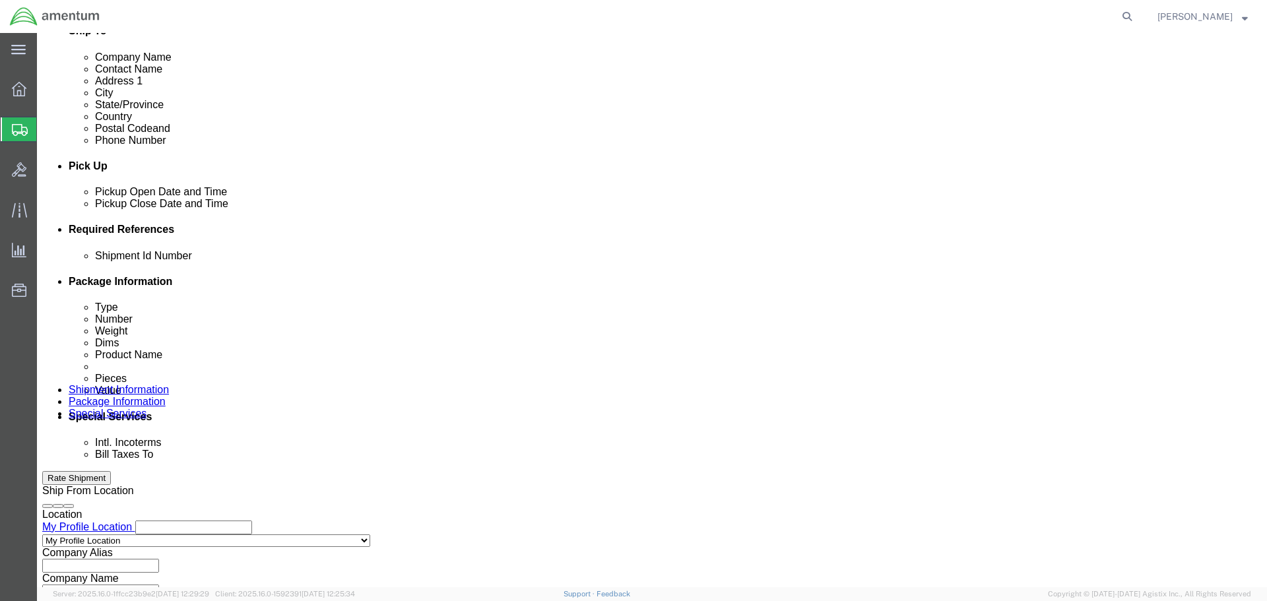
scroll to position [0, 0]
select select "DEPT"
type input "CBP"
select select "CUSTREF"
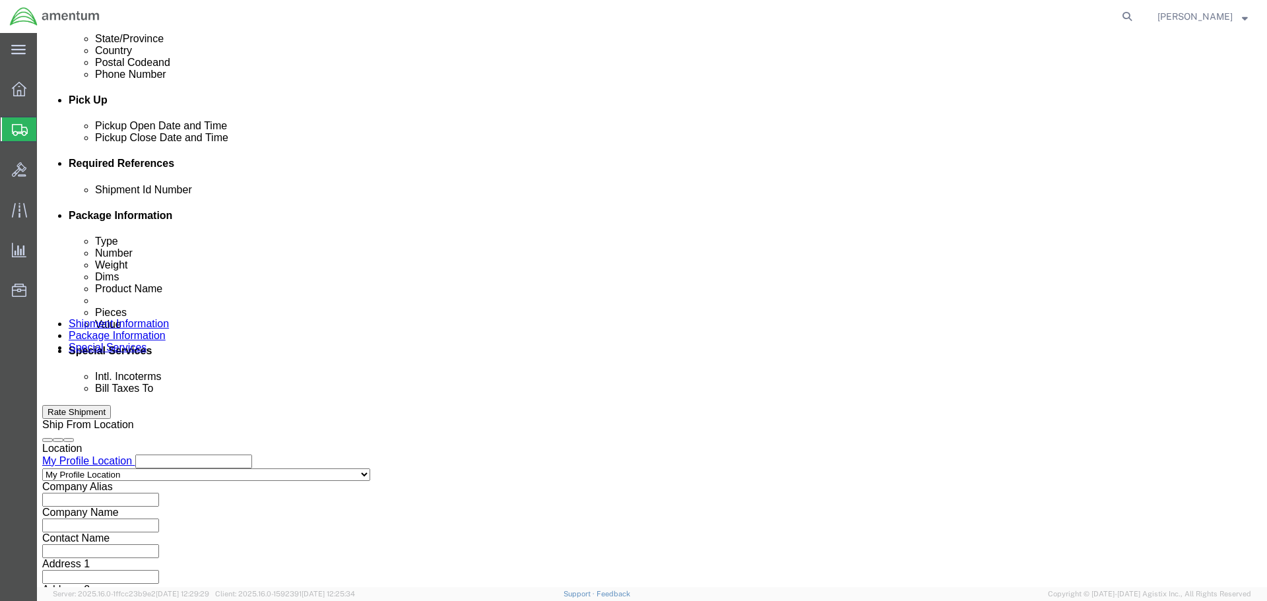
scroll to position [604, 0]
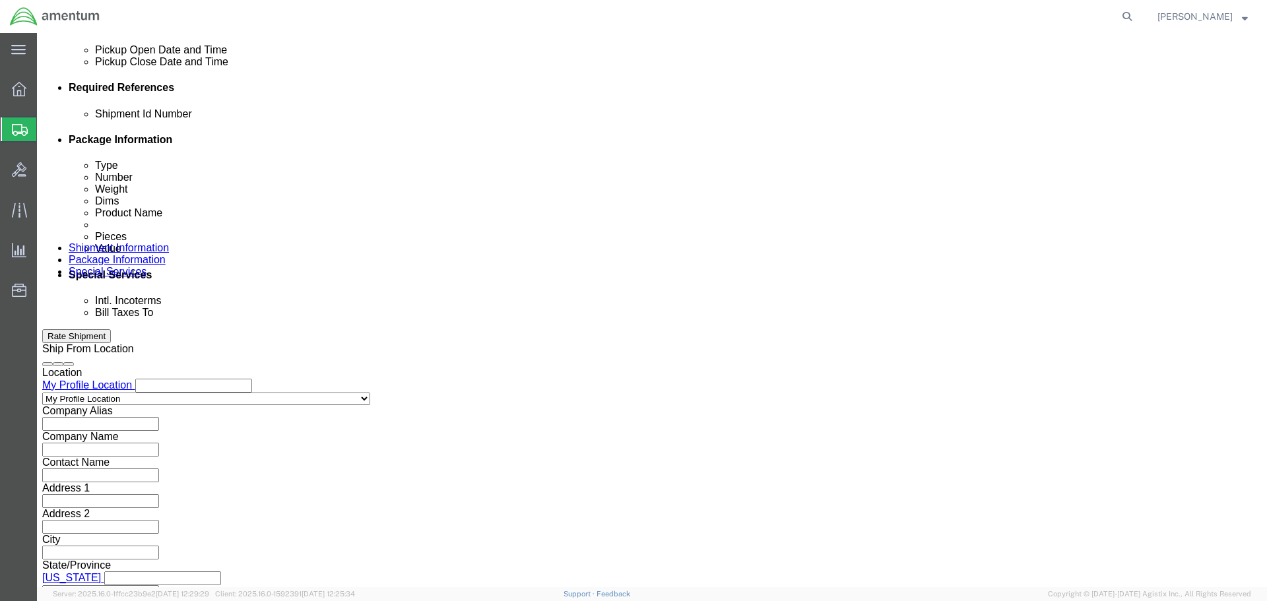
type input "324110"
click button "Continue"
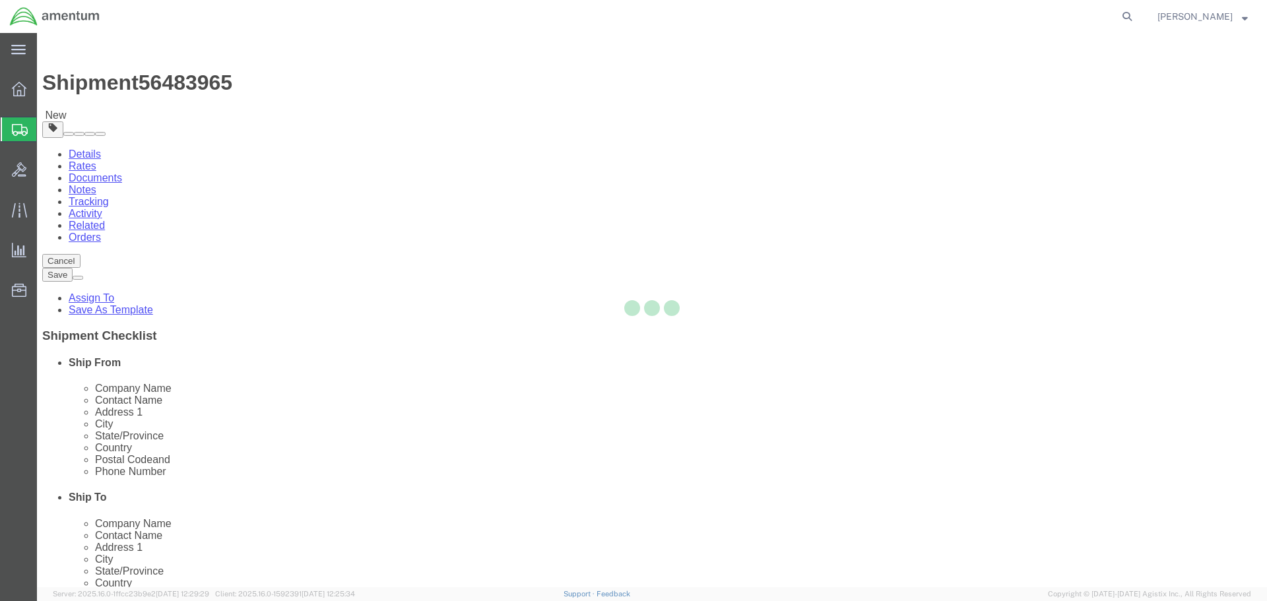
select select "CBOX"
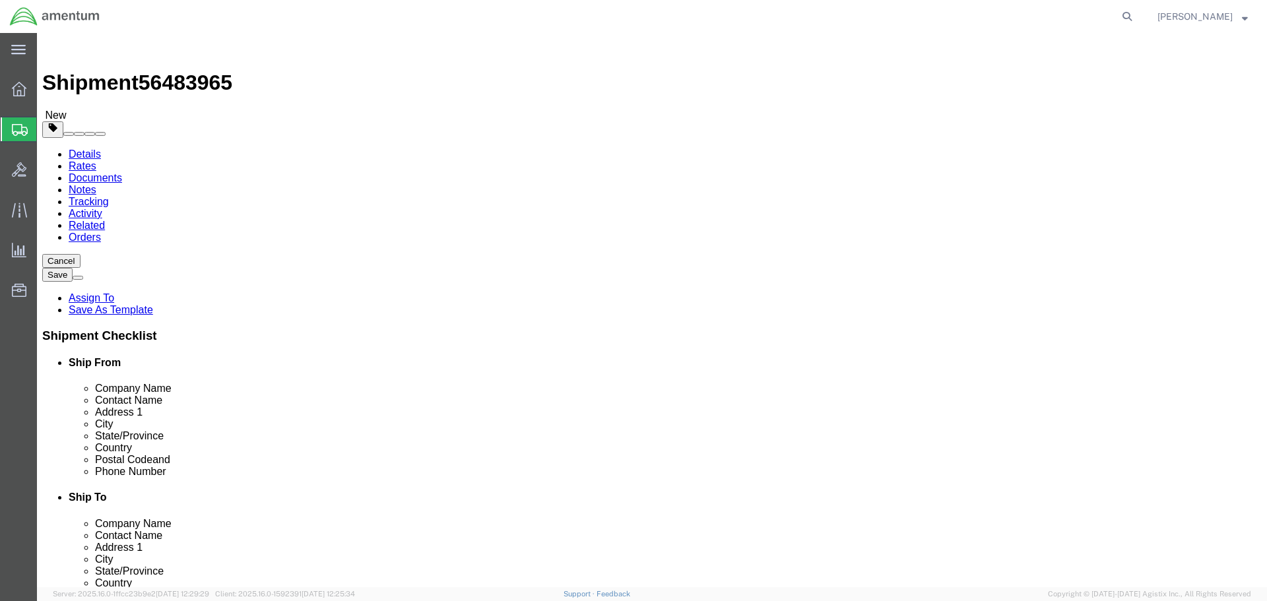
click input "text"
type input "18"
type input "12"
type input "9"
type input "20"
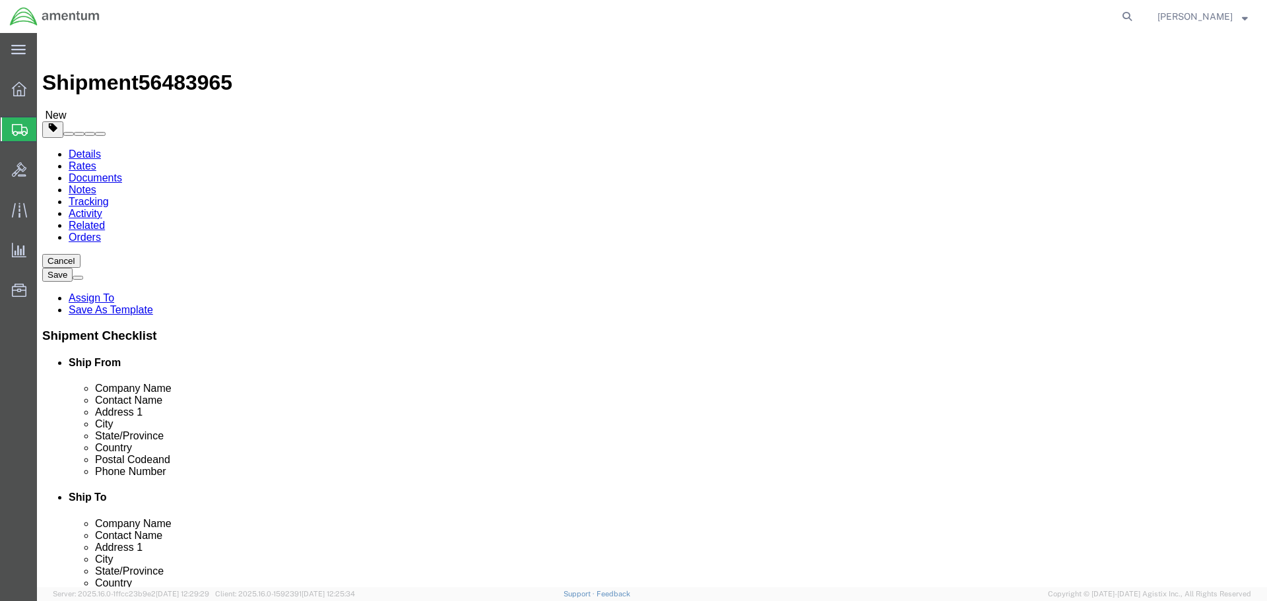
click link "Add Content"
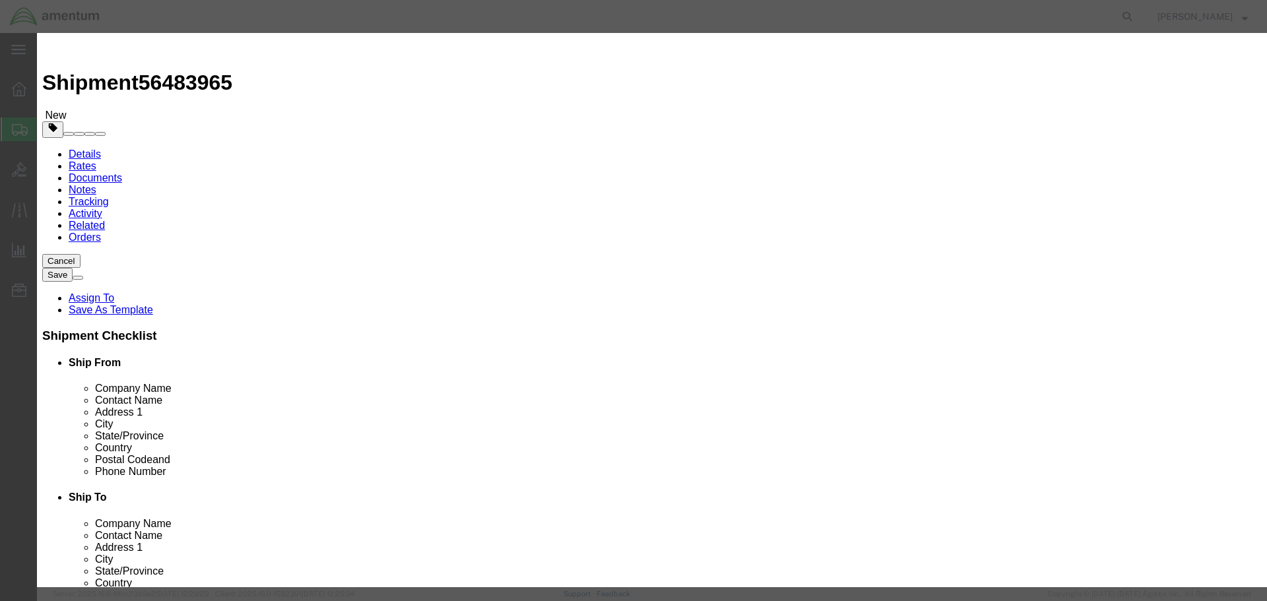
type input "RT-5000"
select select "USD"
type input "400-015525-0611(Z)"
type input "RT-5000"
type input "1"
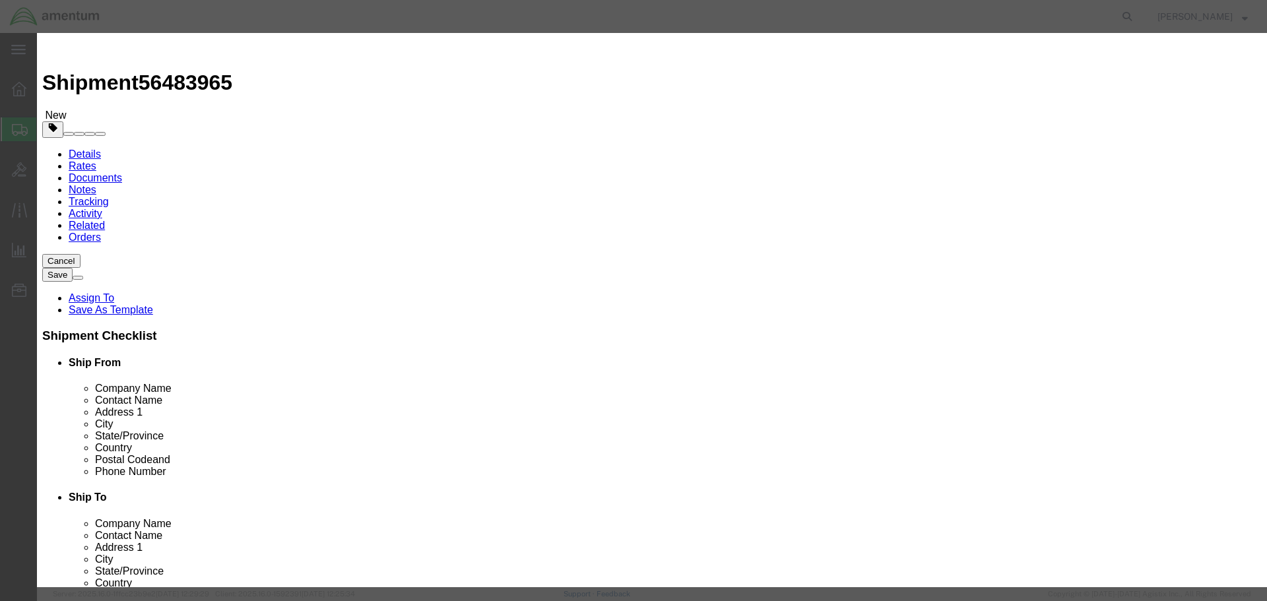
type input "81"
type input "34123"
click button "Save & Close"
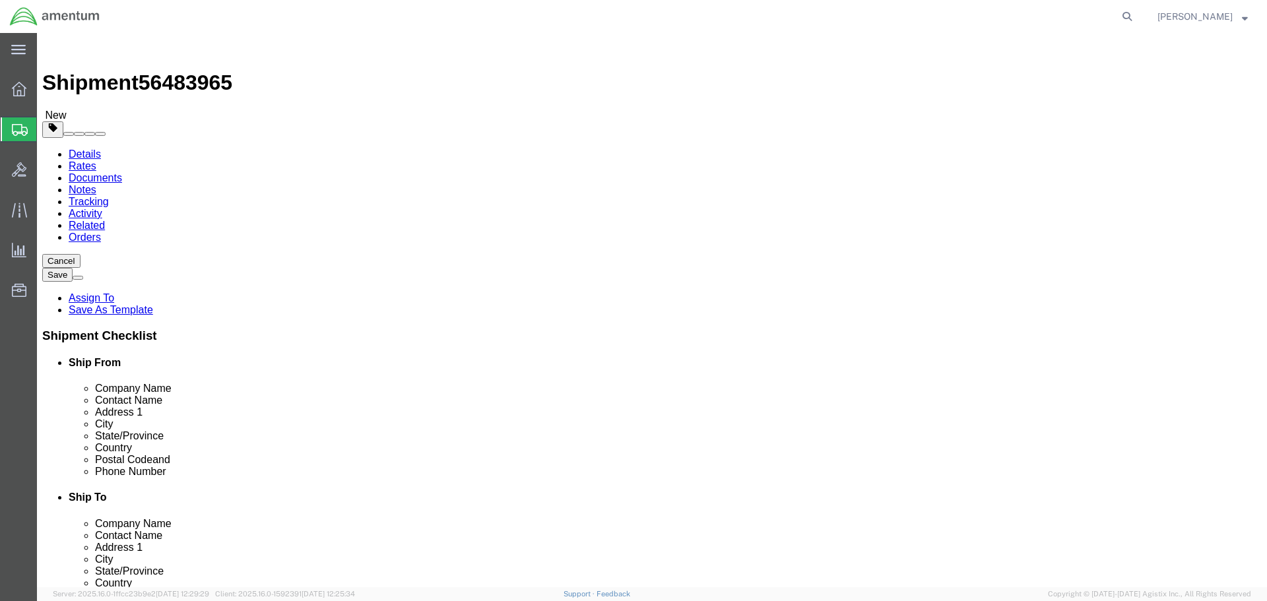
click button "Continue"
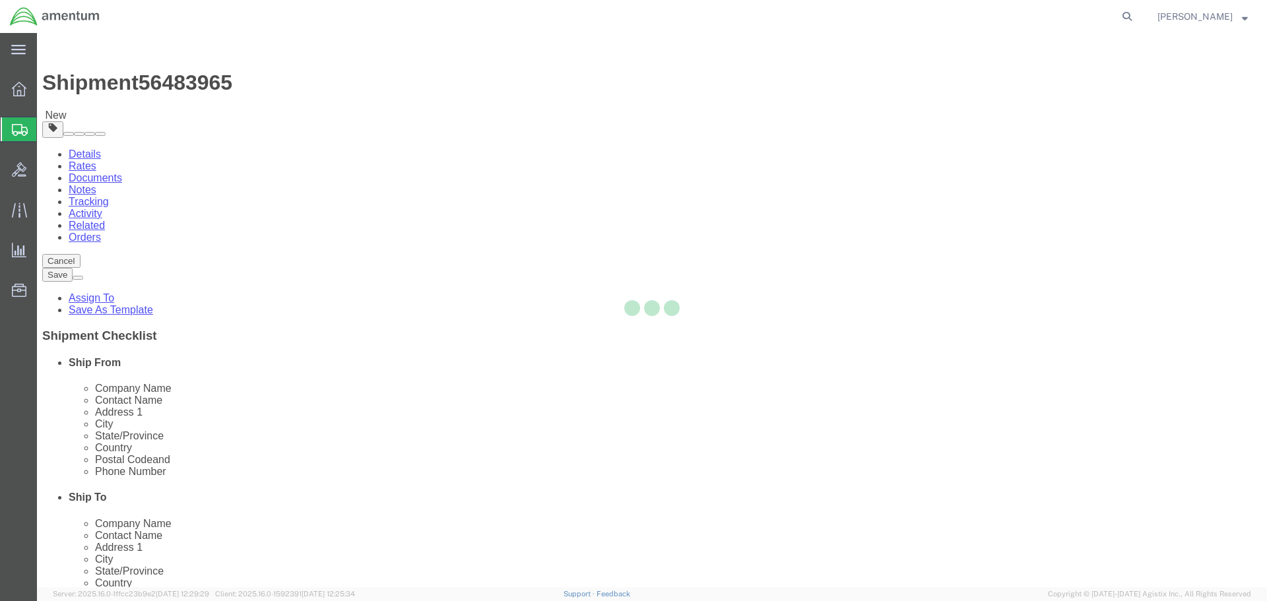
select select
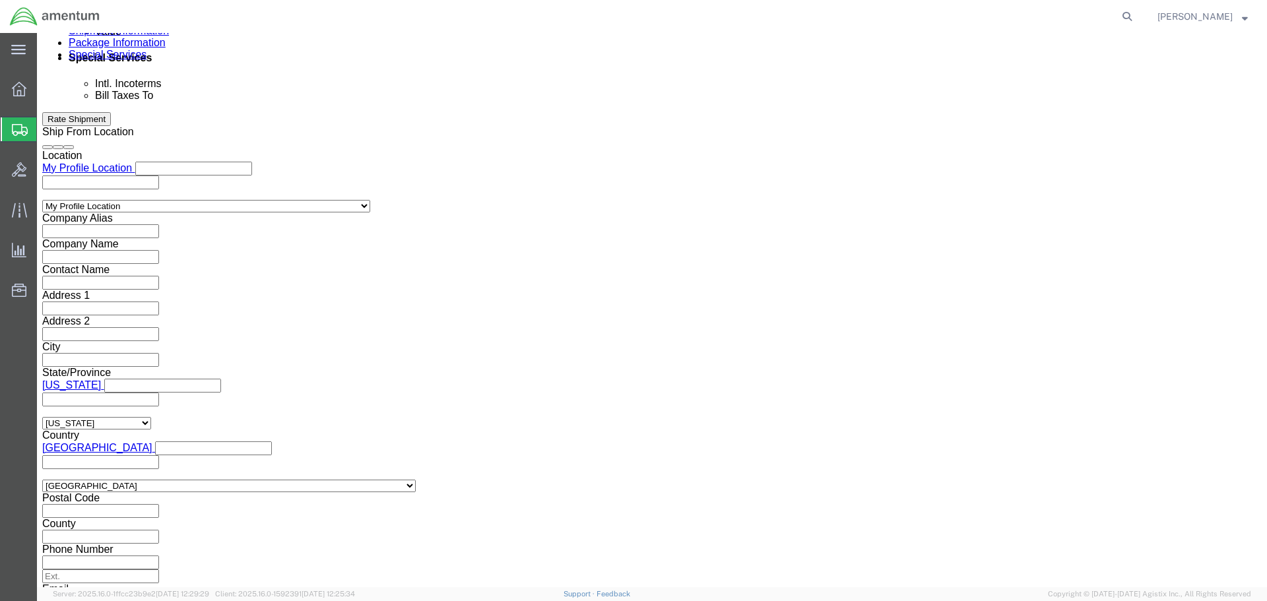
scroll to position [858, 0]
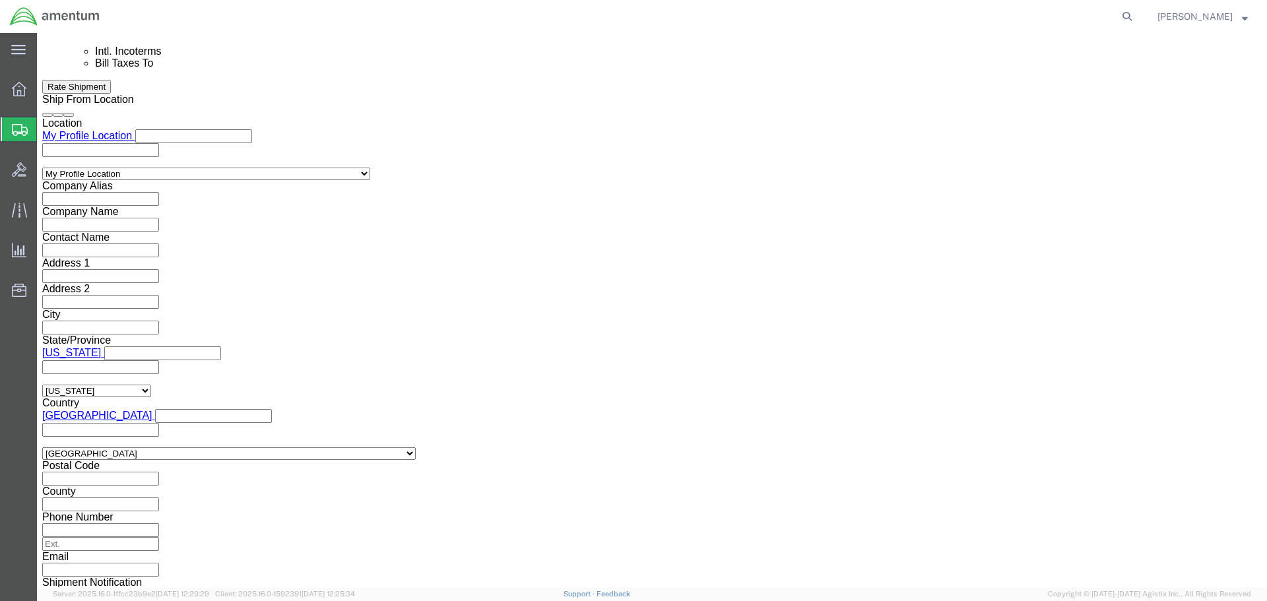
click input "text"
type input "[PERSON_NAME][EMAIL_ADDRESS][PERSON_NAME][DOMAIN_NAME]"
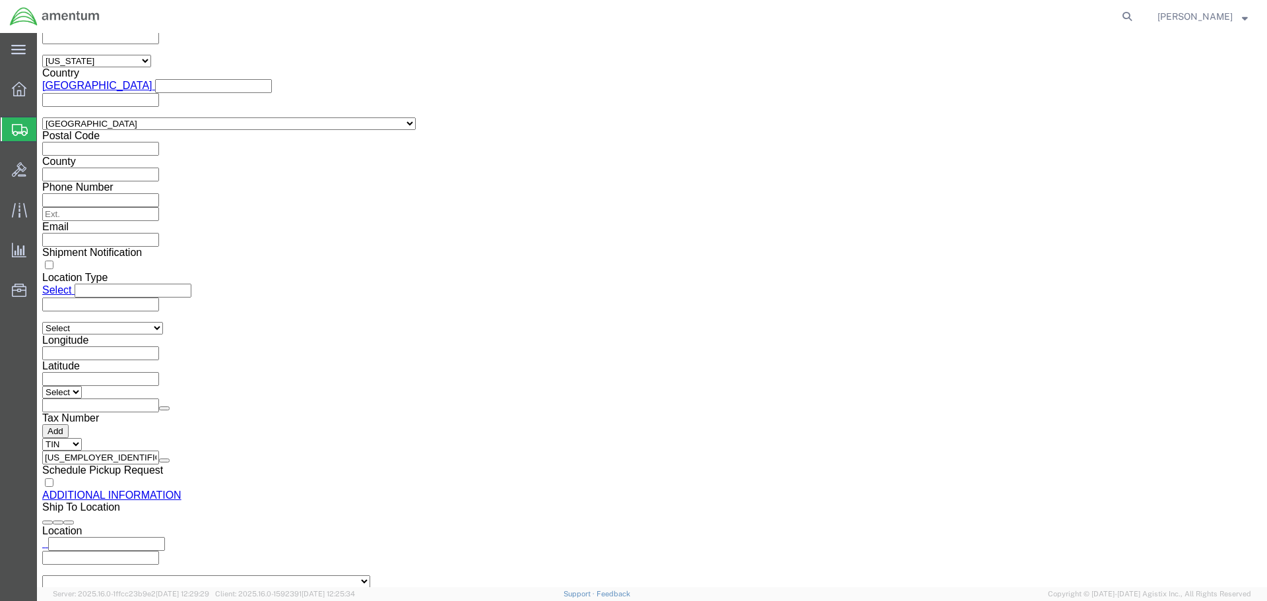
scroll to position [1563, 0]
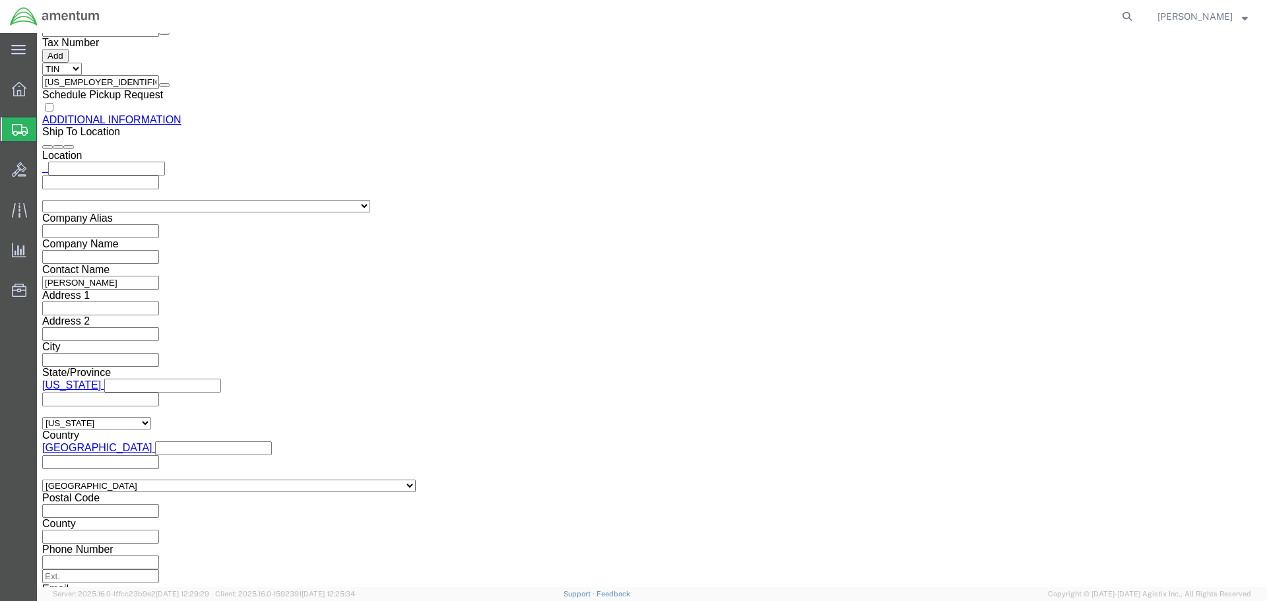
click button "Rate Shipment"
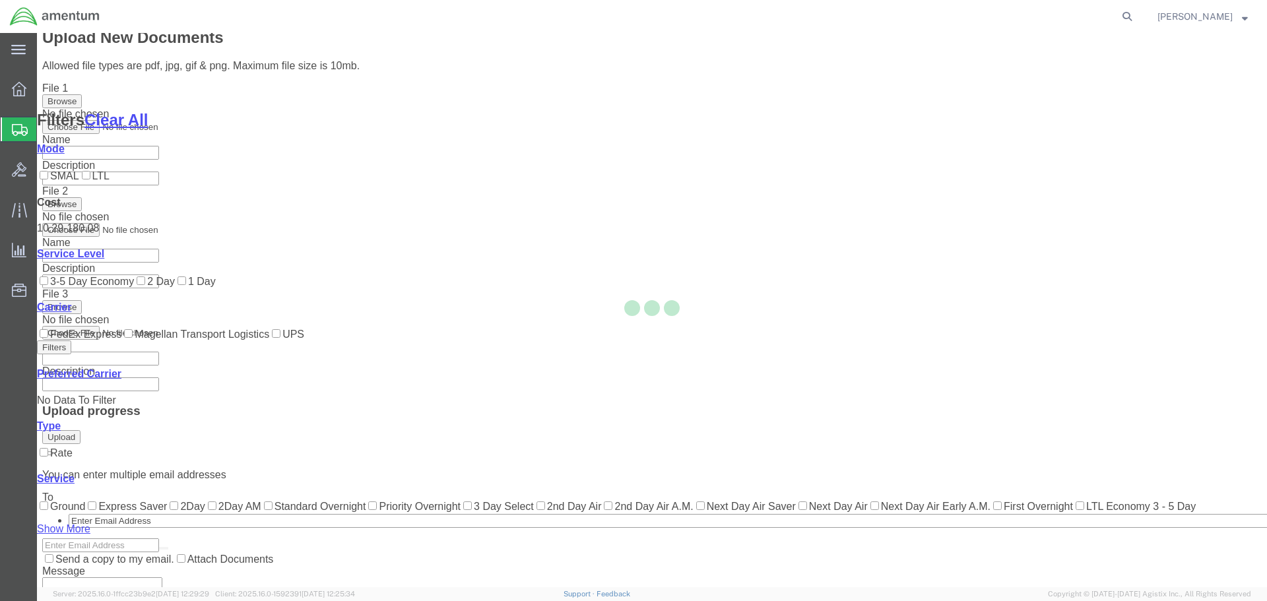
scroll to position [103, 0]
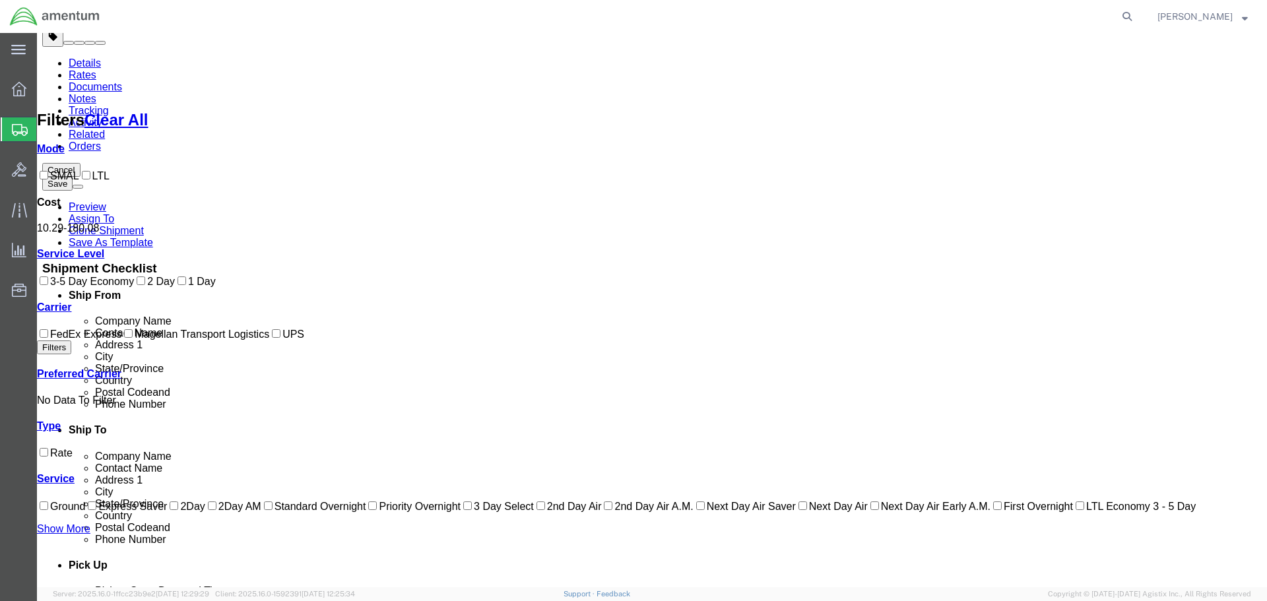
click at [79, 340] on label "FedEx Express" at bounding box center [79, 334] width 84 height 11
click at [48, 338] on input "FedEx Express" at bounding box center [44, 333] width 9 height 9
checkbox input "true"
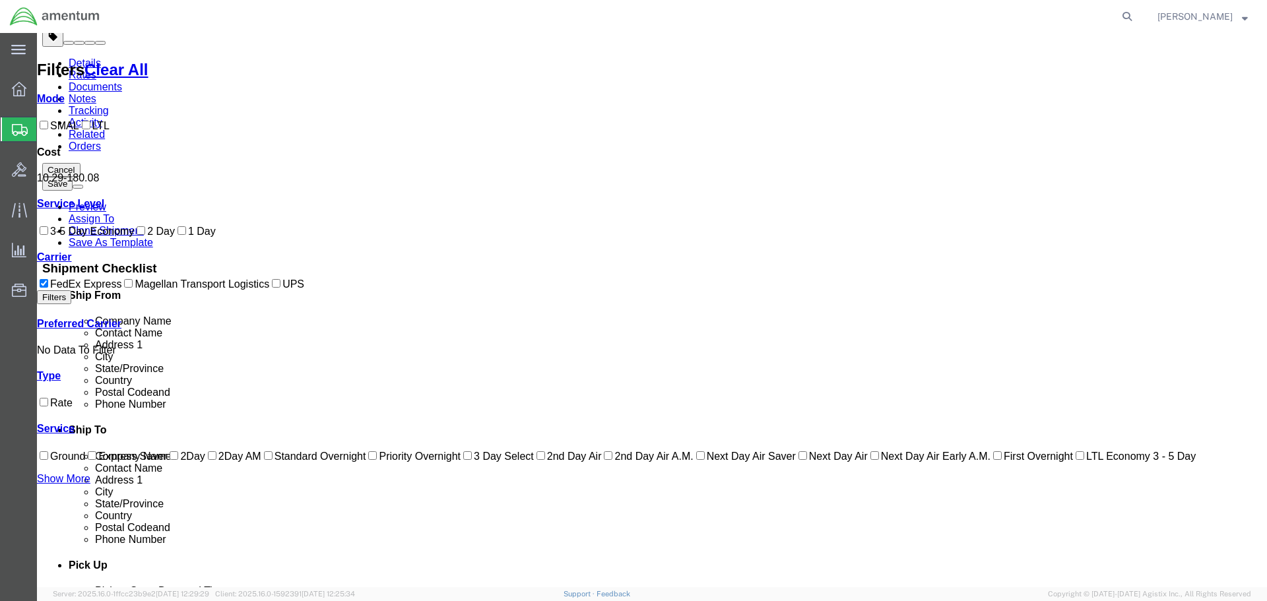
scroll to position [0, 0]
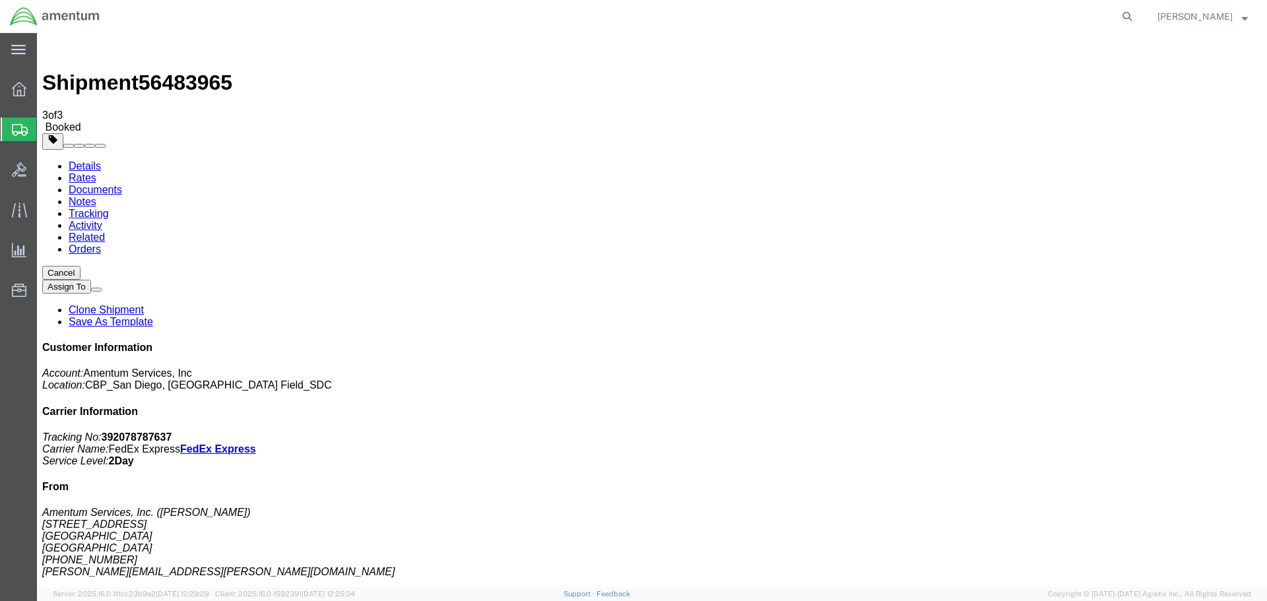
click at [172, 431] on b "392078787637" at bounding box center [137, 436] width 71 height 11
copy b "392078787637"
drag, startPoint x: 1118, startPoint y: 233, endPoint x: 1025, endPoint y: 183, distance: 105.4
click at [1025, 342] on div "Customer Information Account: Amentum Services, Inc Location: [GEOGRAPHIC_DATA]…" at bounding box center [651, 577] width 1219 height 470
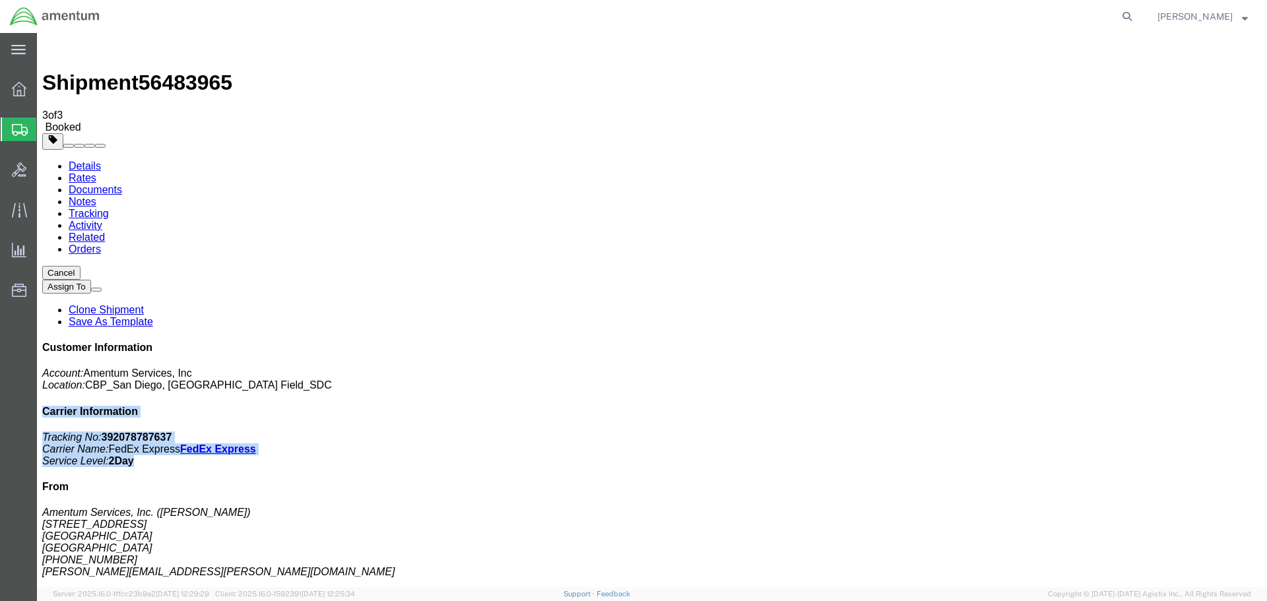
copy div "Carrier Information Tracking No: 392078787637 Carrier Name: FedEx Express FedEx…"
drag, startPoint x: 1133, startPoint y: 13, endPoint x: 1144, endPoint y: 13, distance: 10.6
click at [1138, 13] on agx-global-search at bounding box center [927, 16] width 422 height 33
click at [1136, 13] on icon at bounding box center [1127, 16] width 18 height 18
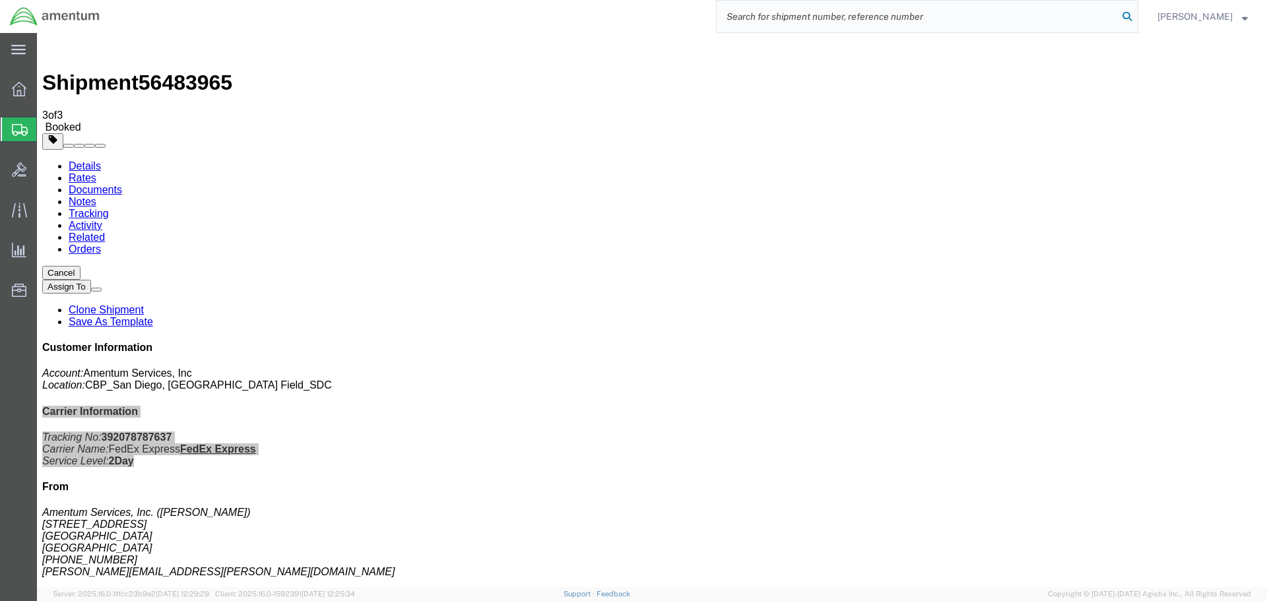
paste input "DCO-25225-166784"
type input "DCO-25225-166784"
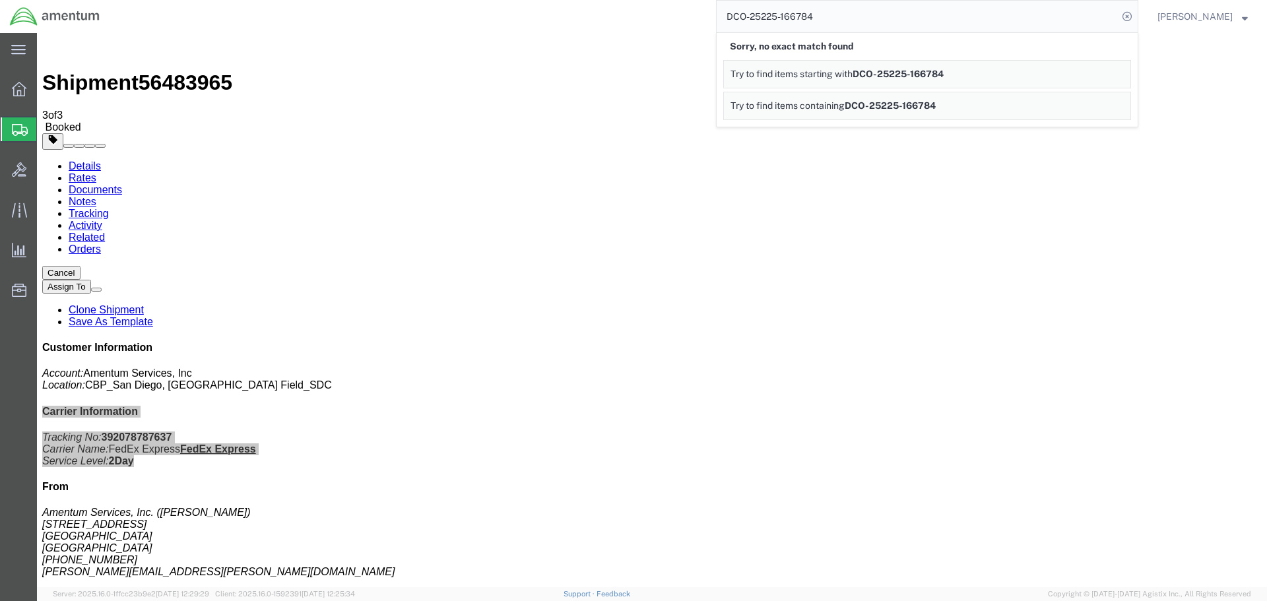
click at [1035, 23] on input "DCO-25225-166784" at bounding box center [917, 17] width 401 height 32
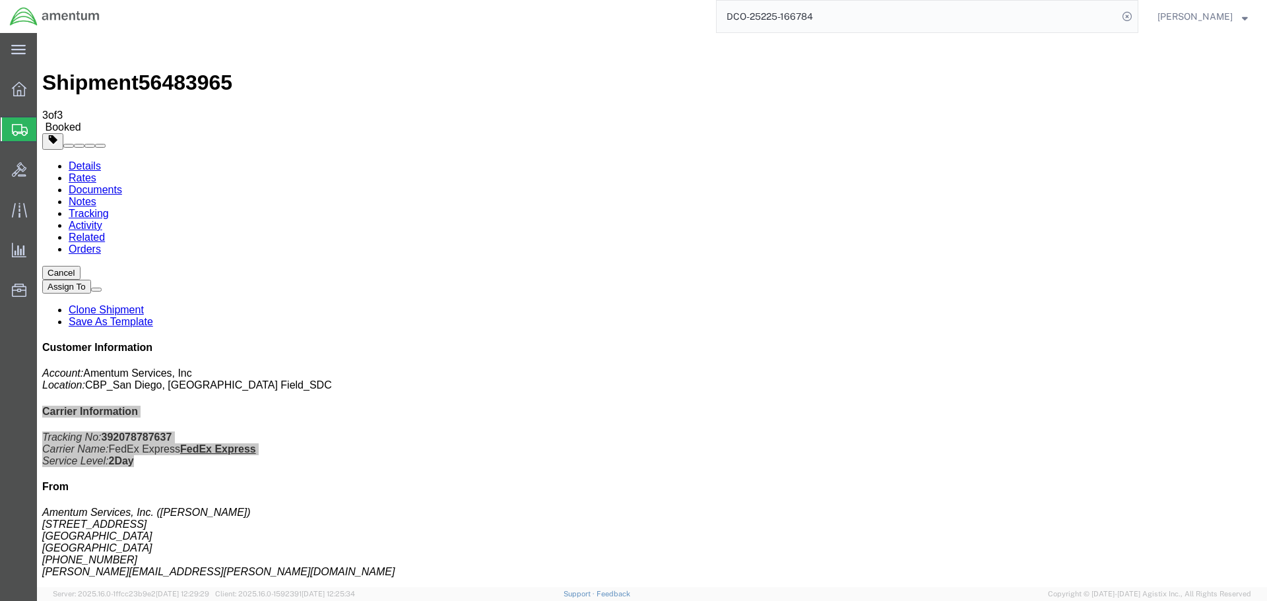
click at [1021, 23] on input "DCO-25225-166784" at bounding box center [917, 17] width 401 height 32
paste input "DCO-25225-166784"
type input "DCO-25225-166784"
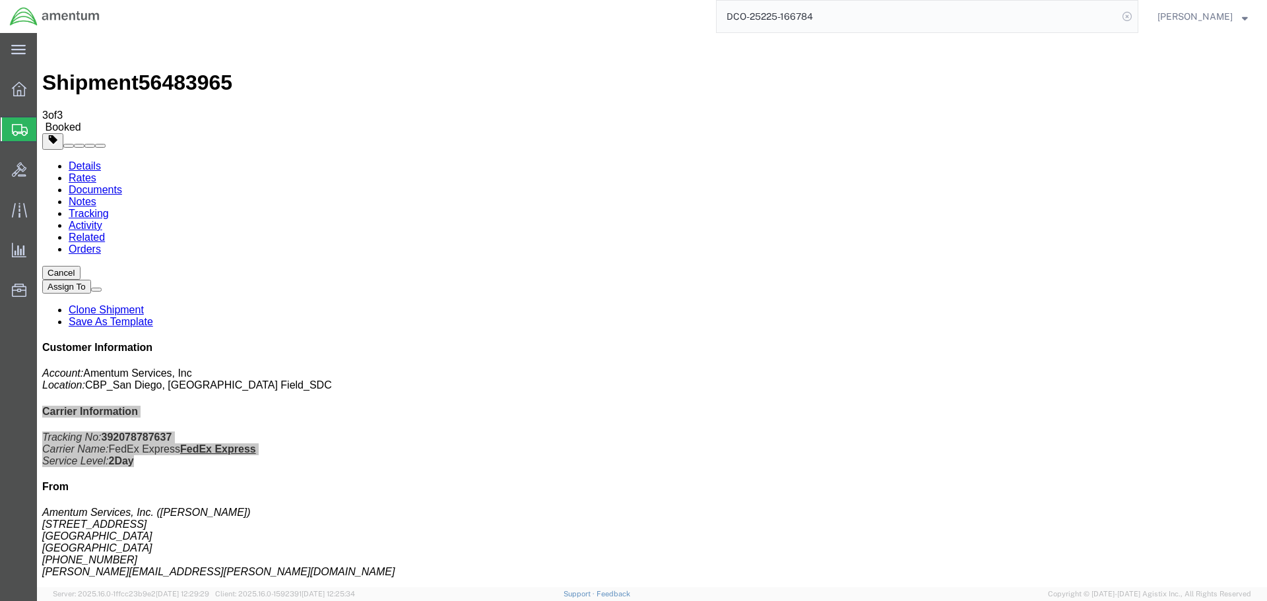
click at [1136, 16] on icon at bounding box center [1127, 16] width 18 height 18
paste input "DCO-25225-166784"
type input "DCO-25225-166784"
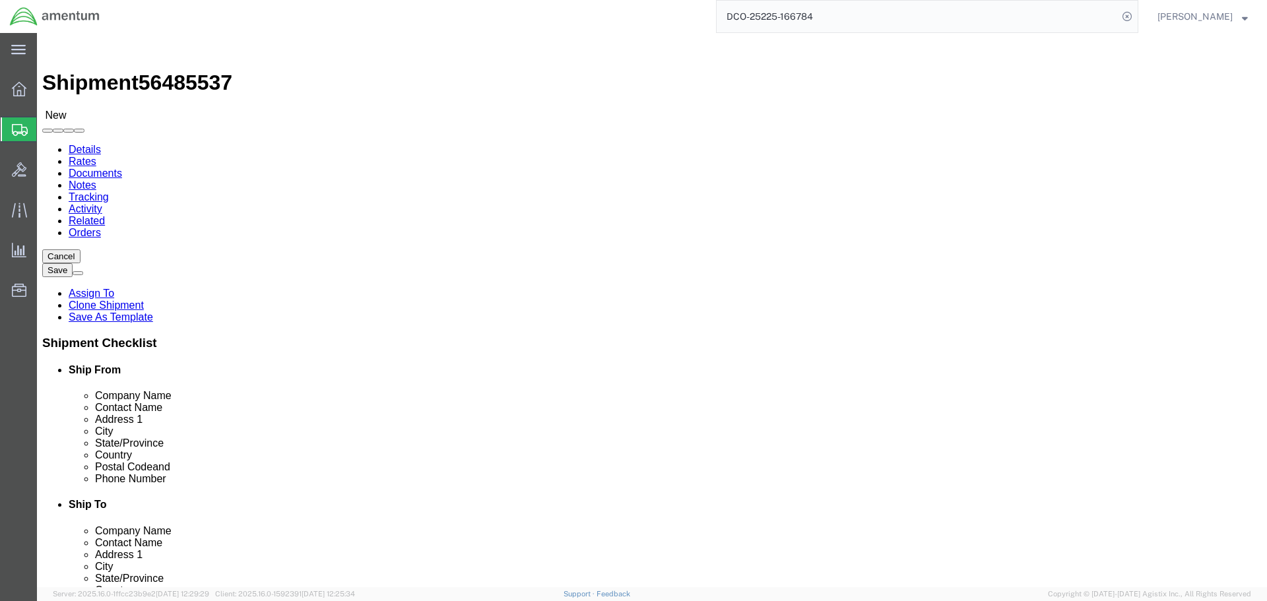
select select "49947"
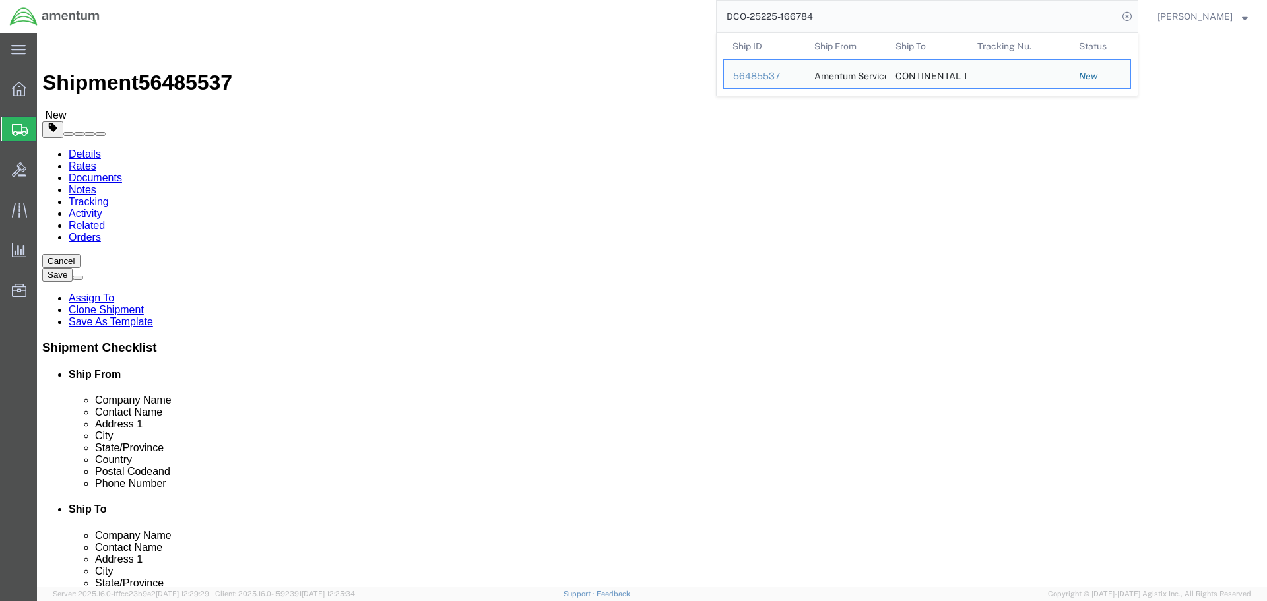
scroll to position [2674, 0]
type input "M"
select select "MYPROFILE"
select select "CA"
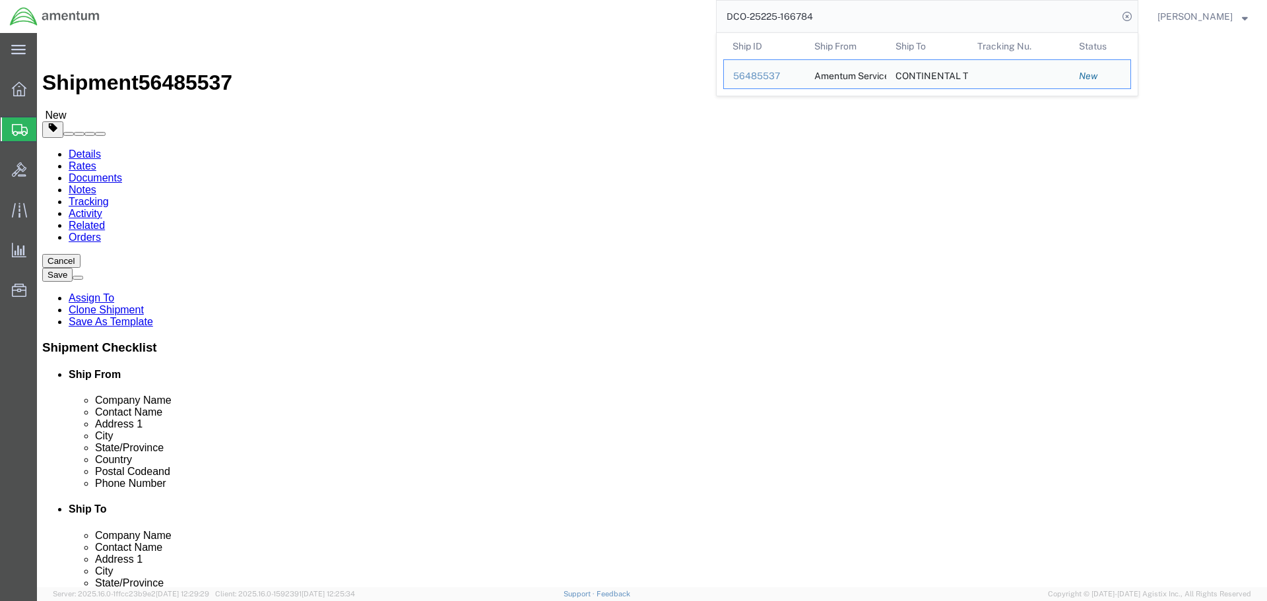
click input "[PERSON_NAME]"
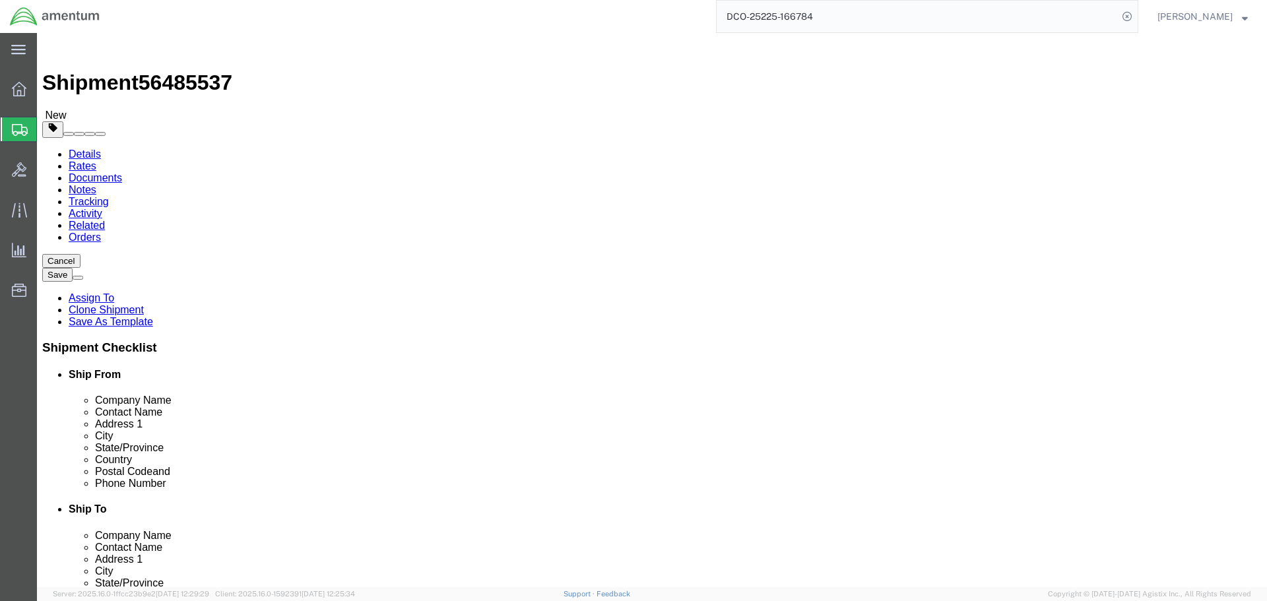
click input "[PERSON_NAME]"
type input "r"
type input "[PERSON_NAME]"
click label "Address 2"
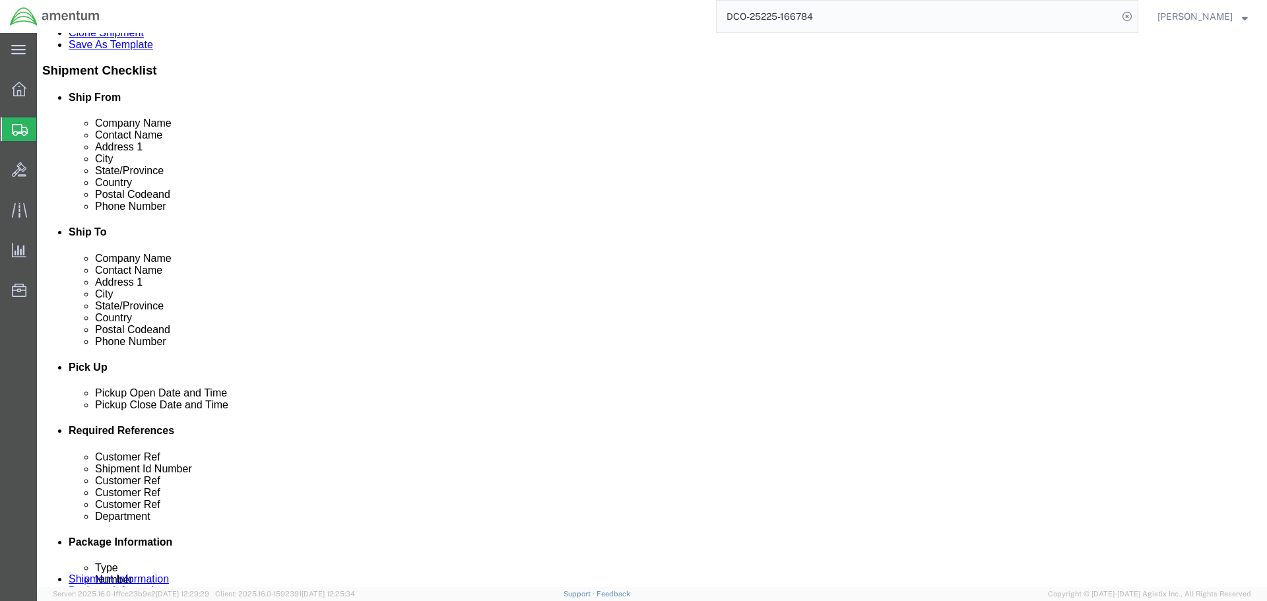
scroll to position [396, 0]
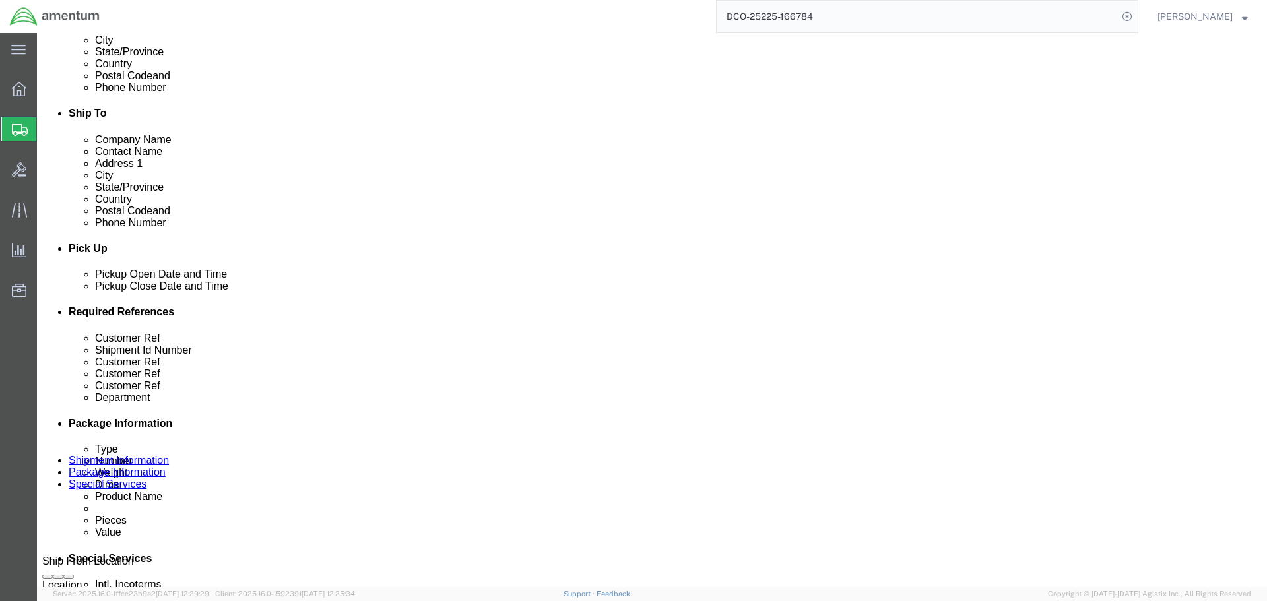
click button "Add reference"
click select "Select Account Type Activity ID Airline Appointment Number ASN Batch Request # …"
select select "PURCHORD"
type input "CBP0043128"
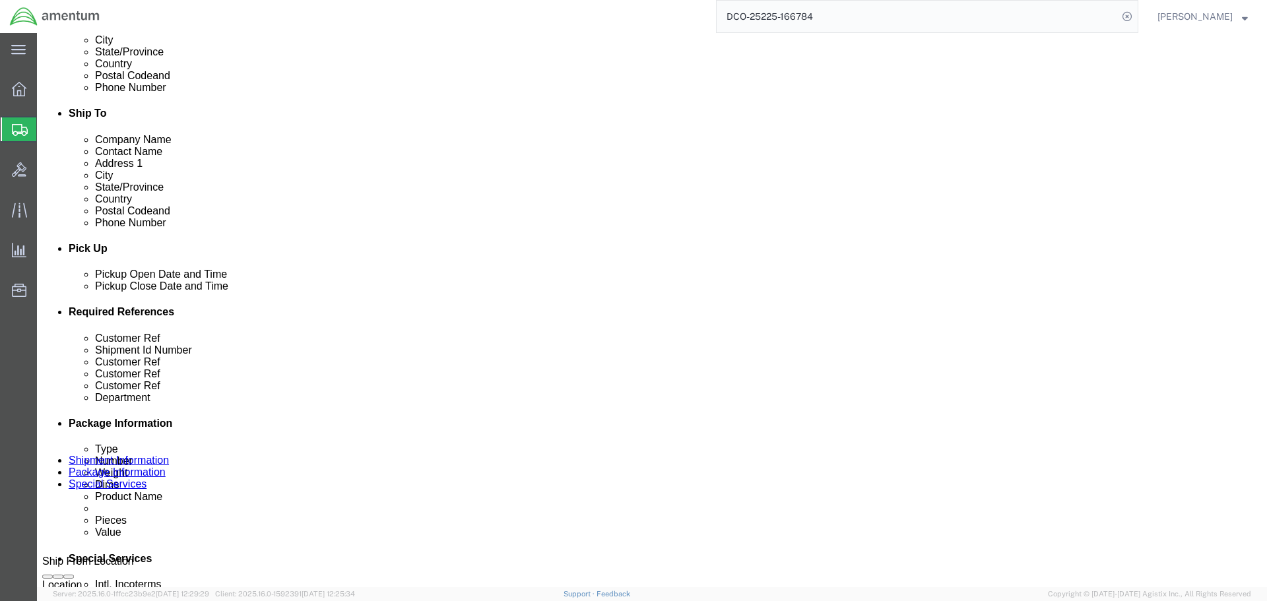
click button "Add reference"
click button "button"
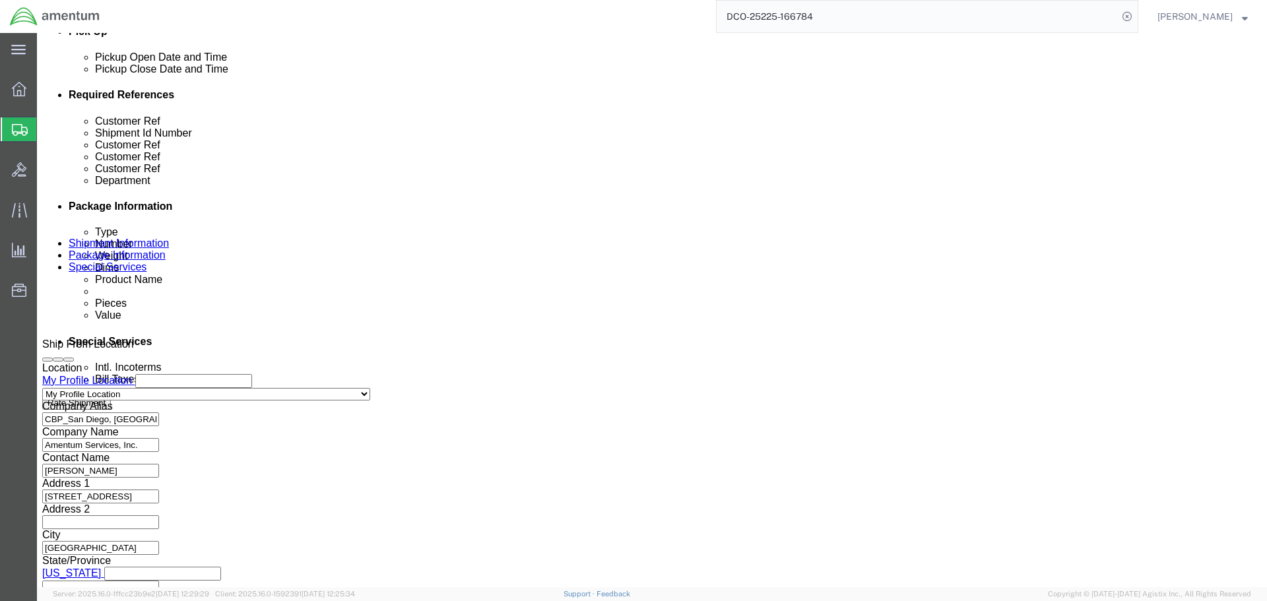
scroll to position [629, 0]
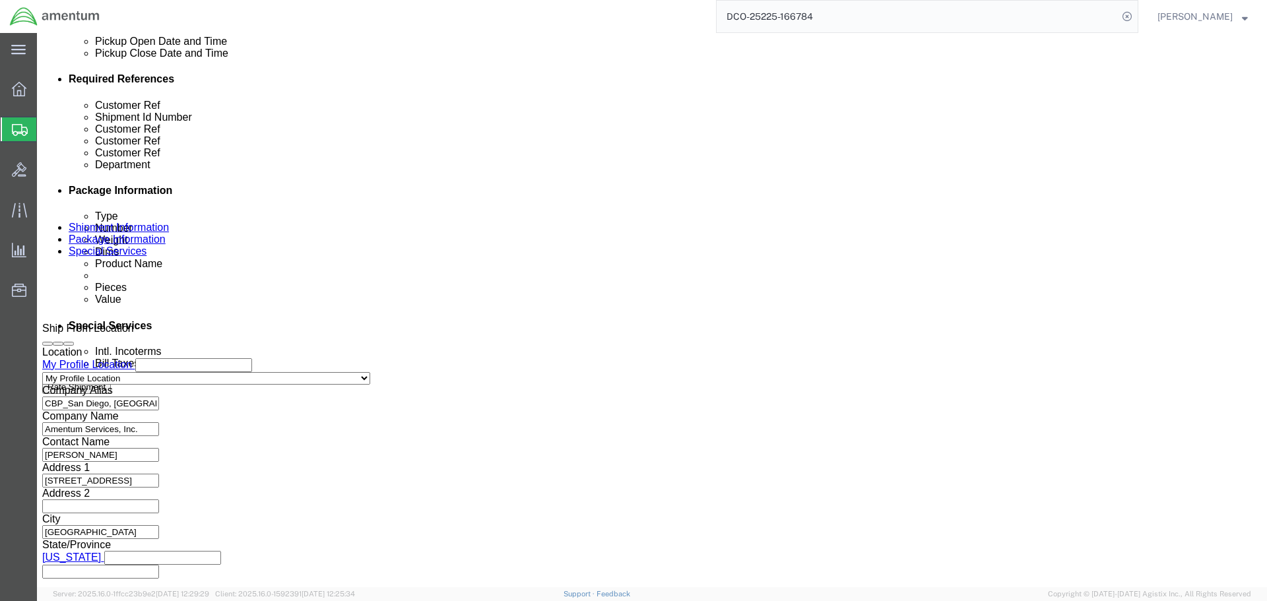
click button "Continue"
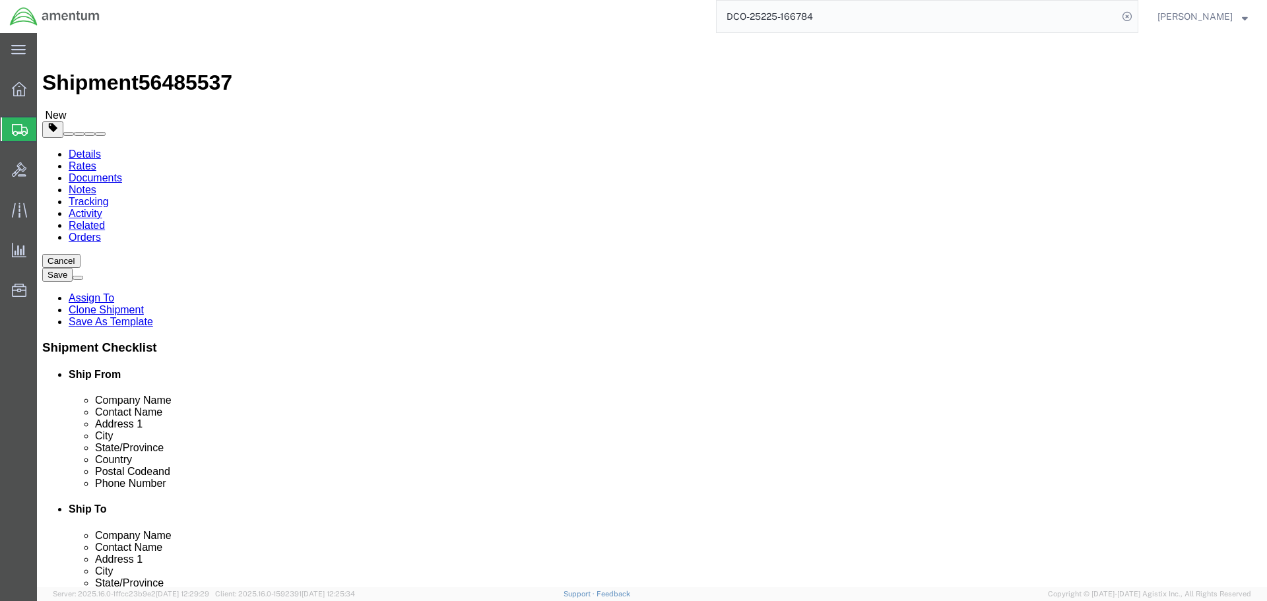
click button "Continue"
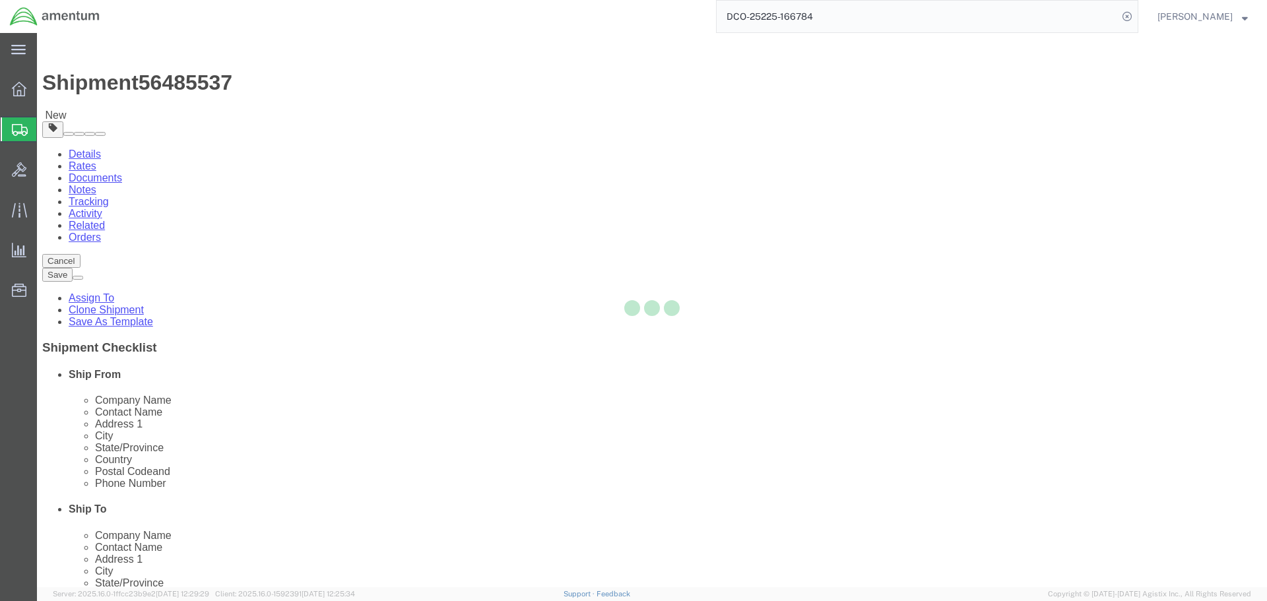
select select
select select "DEPARTMENT"
select select "50311_96750"
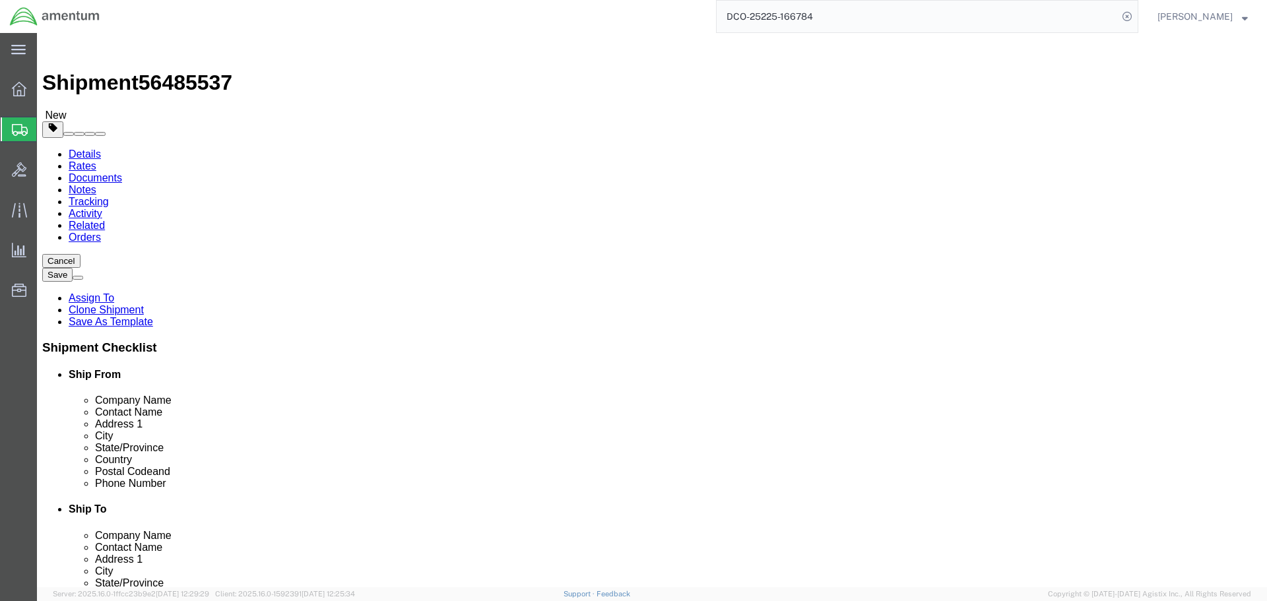
scroll to position [594, 0]
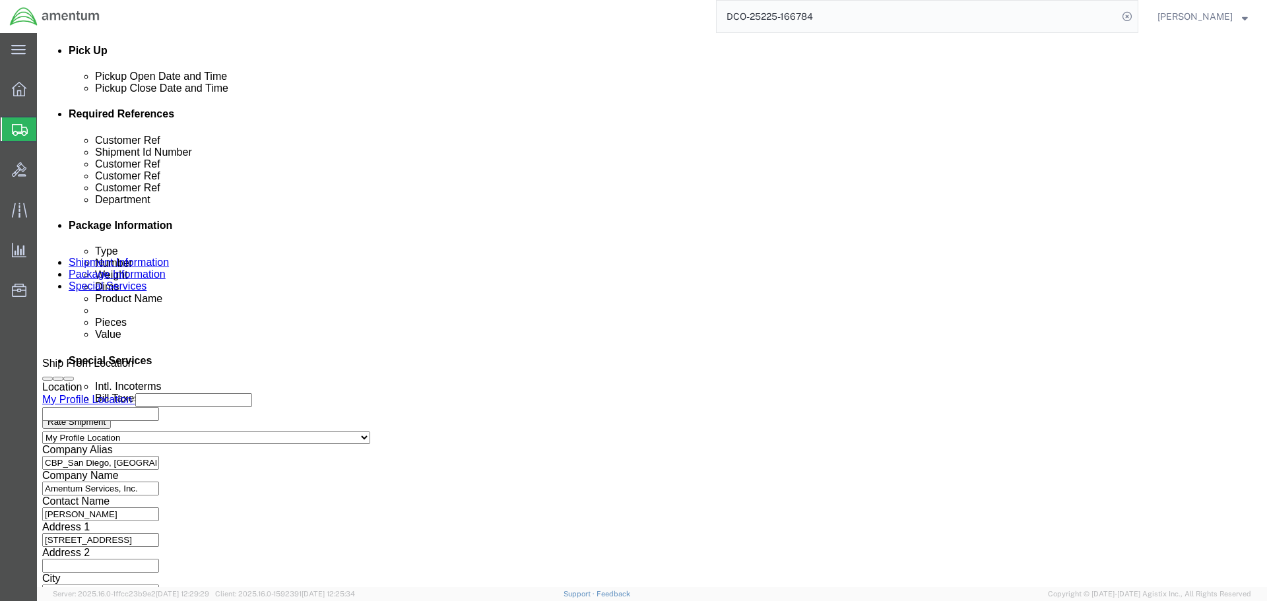
click div "To Enter Email Address Include shipping documents What documents that would lik…"
click input "text"
type input "[PERSON_NAME][EMAIL_ADDRESS][PERSON_NAME][DOMAIN_NAME]"
click button "Rate Shipment"
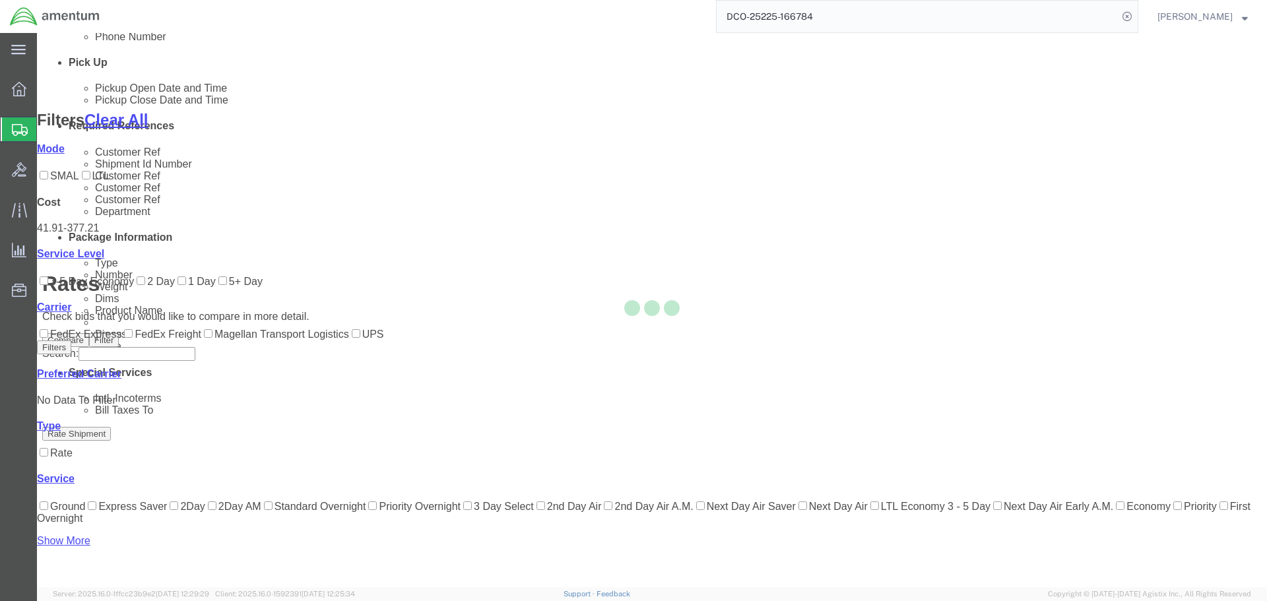
scroll to position [135, 0]
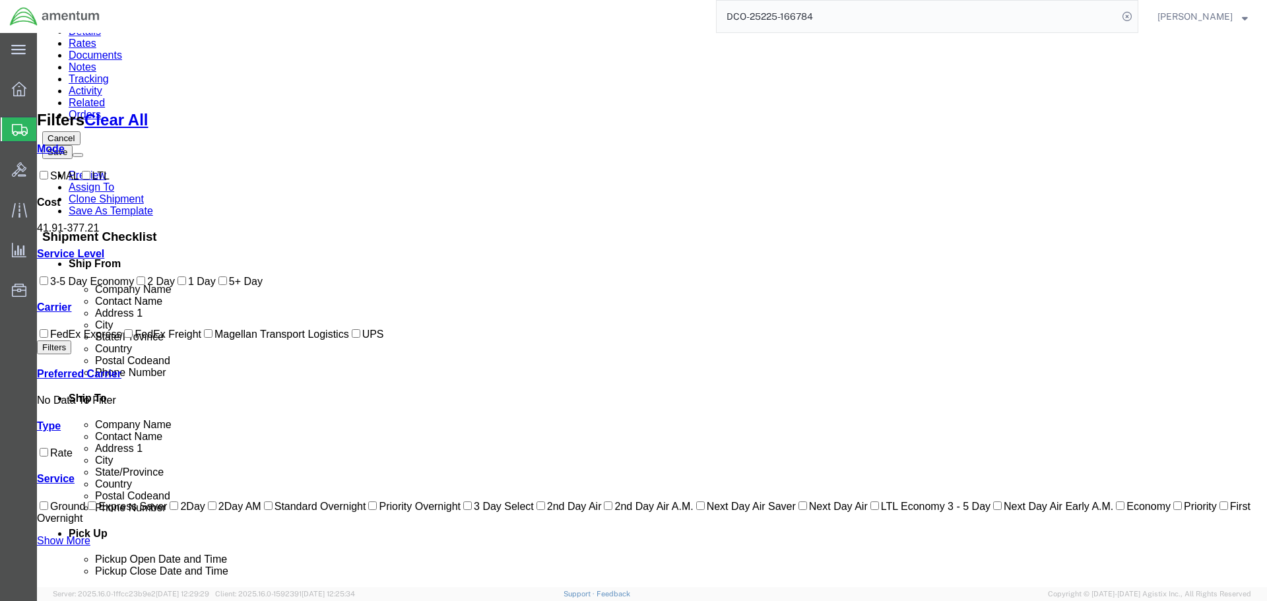
click at [94, 340] on label "FedEx Express" at bounding box center [79, 334] width 84 height 11
click at [48, 338] on input "FedEx Express" at bounding box center [44, 333] width 9 height 9
checkbox input "true"
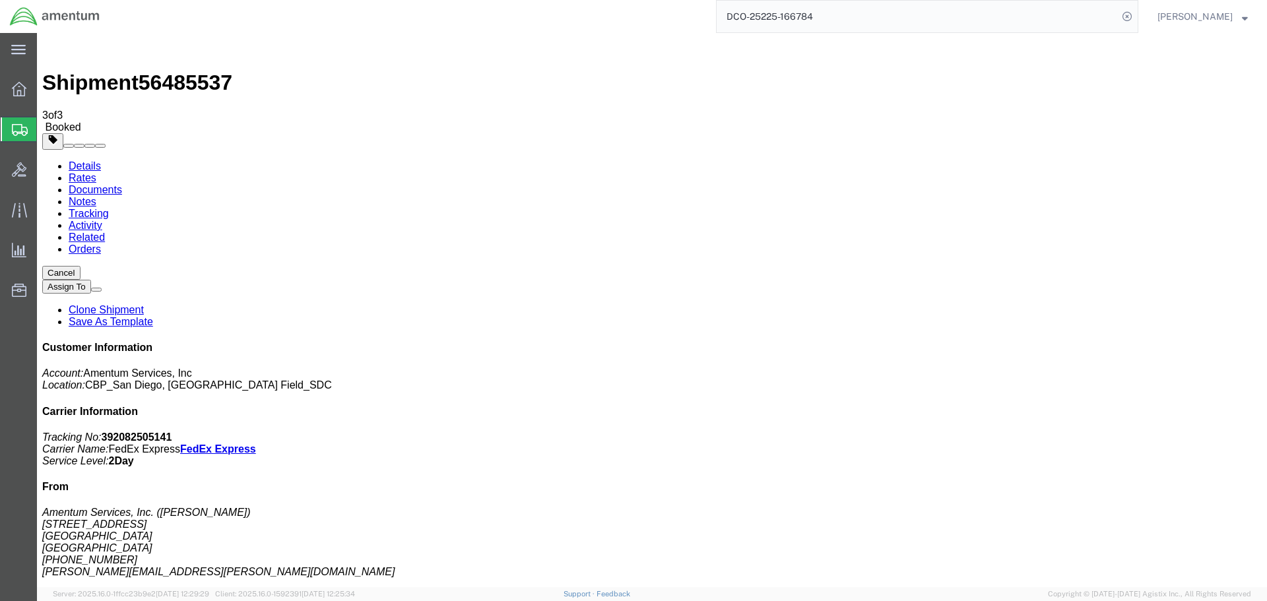
click at [91, 160] on link "Details" at bounding box center [85, 165] width 32 height 11
click link "Schedule pickup request"
click button "button"
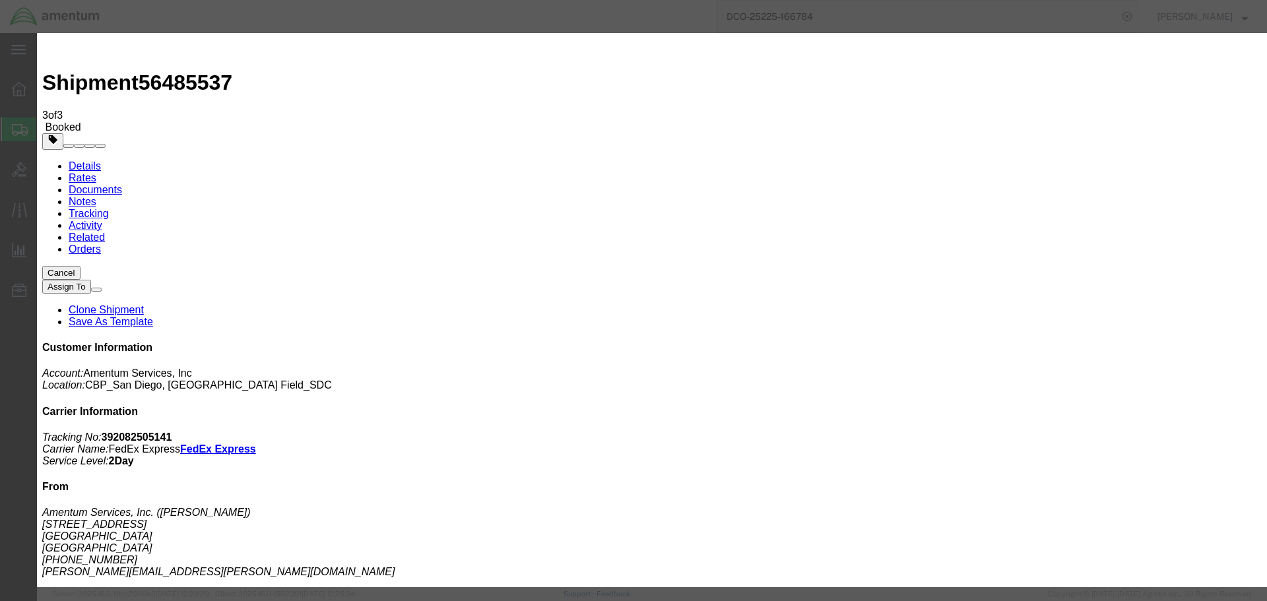
click div "Delivery Start Date Delivery Start Time Deliver Open Date and Time [DATE] 11:00…"
click div "[DATE] 11:00 AM"
type input "8:00 AM"
click button "Apply"
click div "[DATE] 12:00 PM"
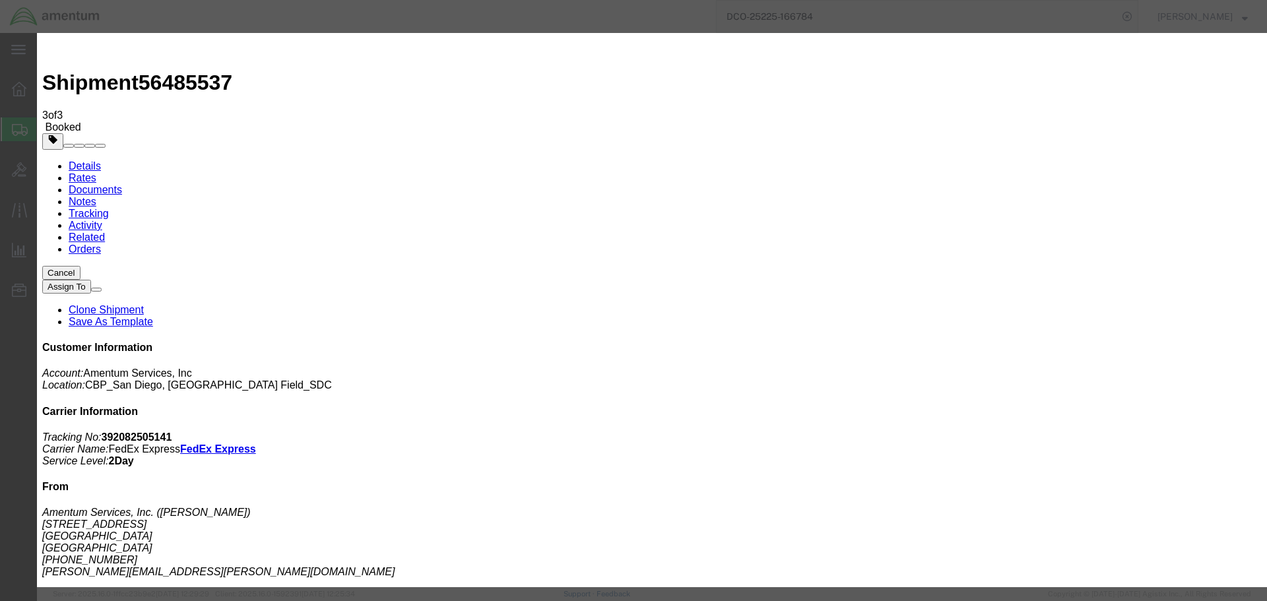
type input "5:00 PM"
click button "Apply"
click button "Save"
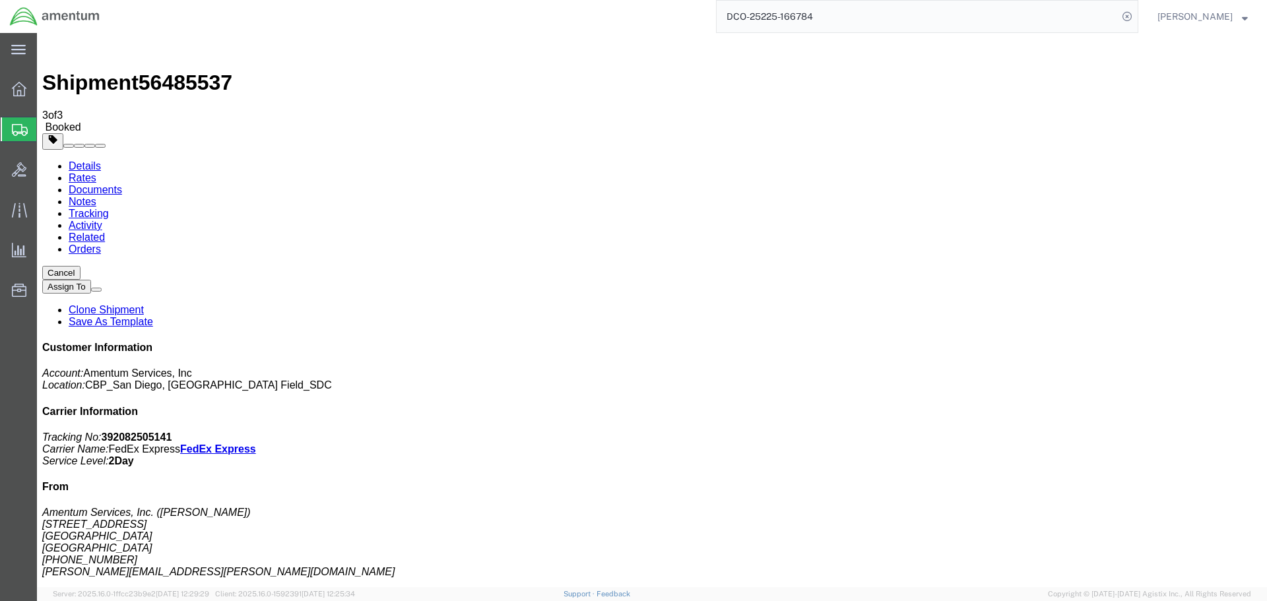
click button "Close"
